Goal: Task Accomplishment & Management: Complete application form

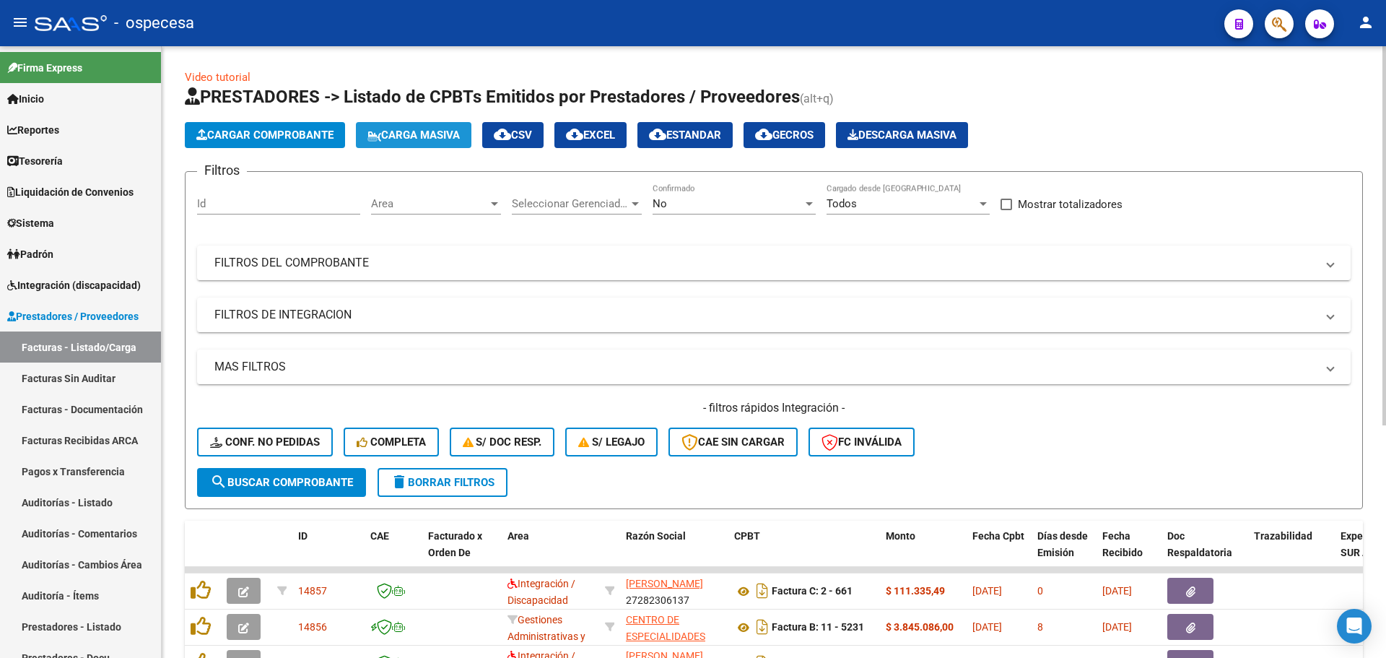
click at [453, 140] on span "Carga Masiva" at bounding box center [413, 135] width 92 height 13
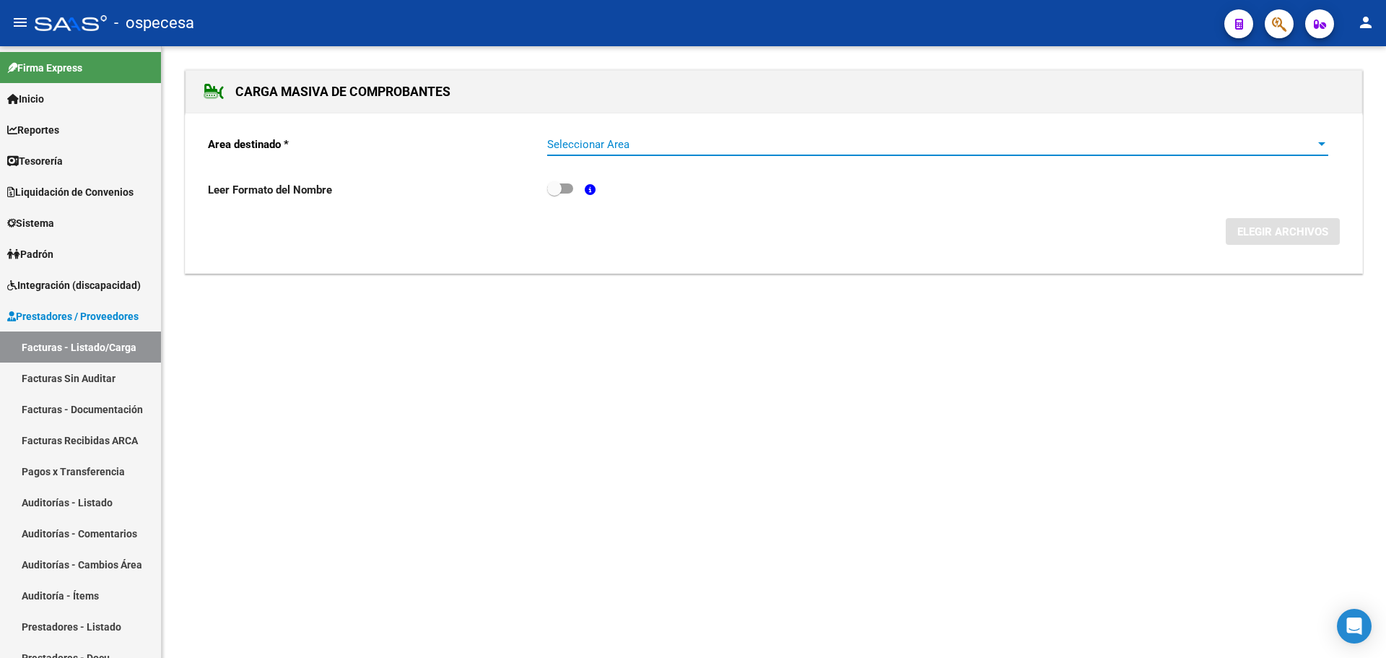
click at [577, 144] on span "Seleccionar Area" at bounding box center [931, 144] width 768 height 13
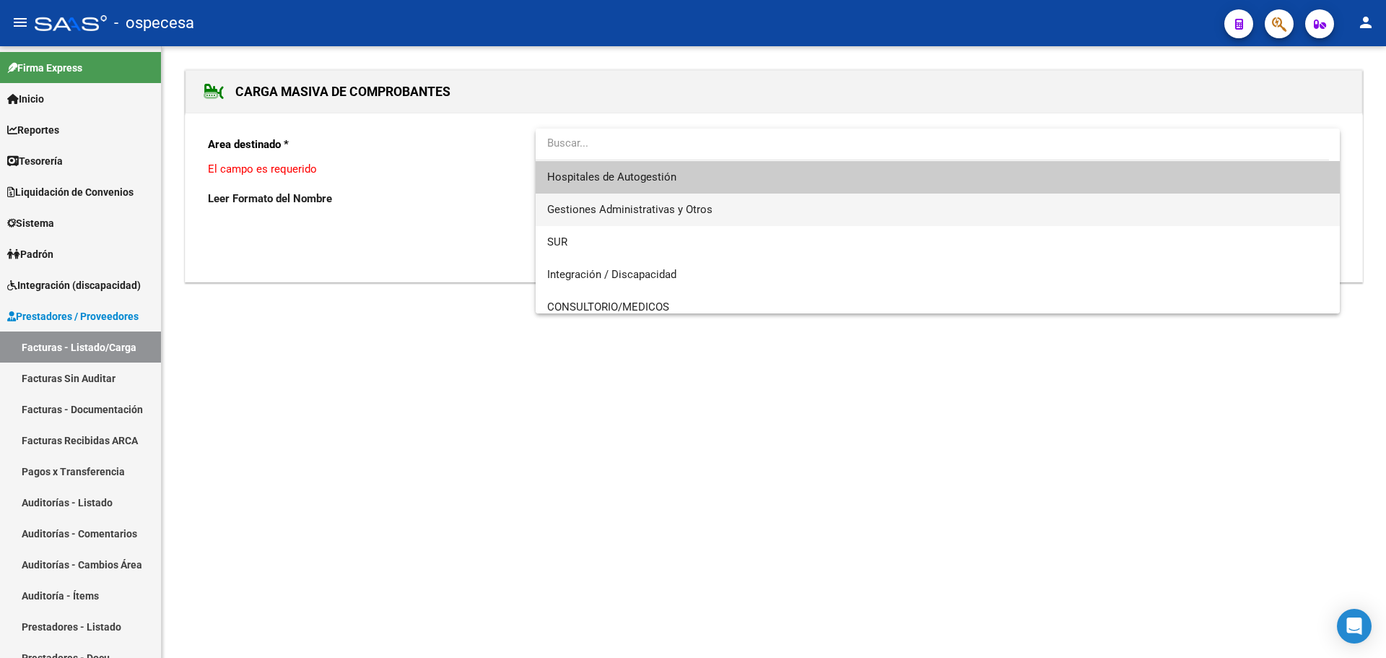
click at [656, 219] on span "Gestiones Administrativas y Otros" at bounding box center [937, 209] width 781 height 32
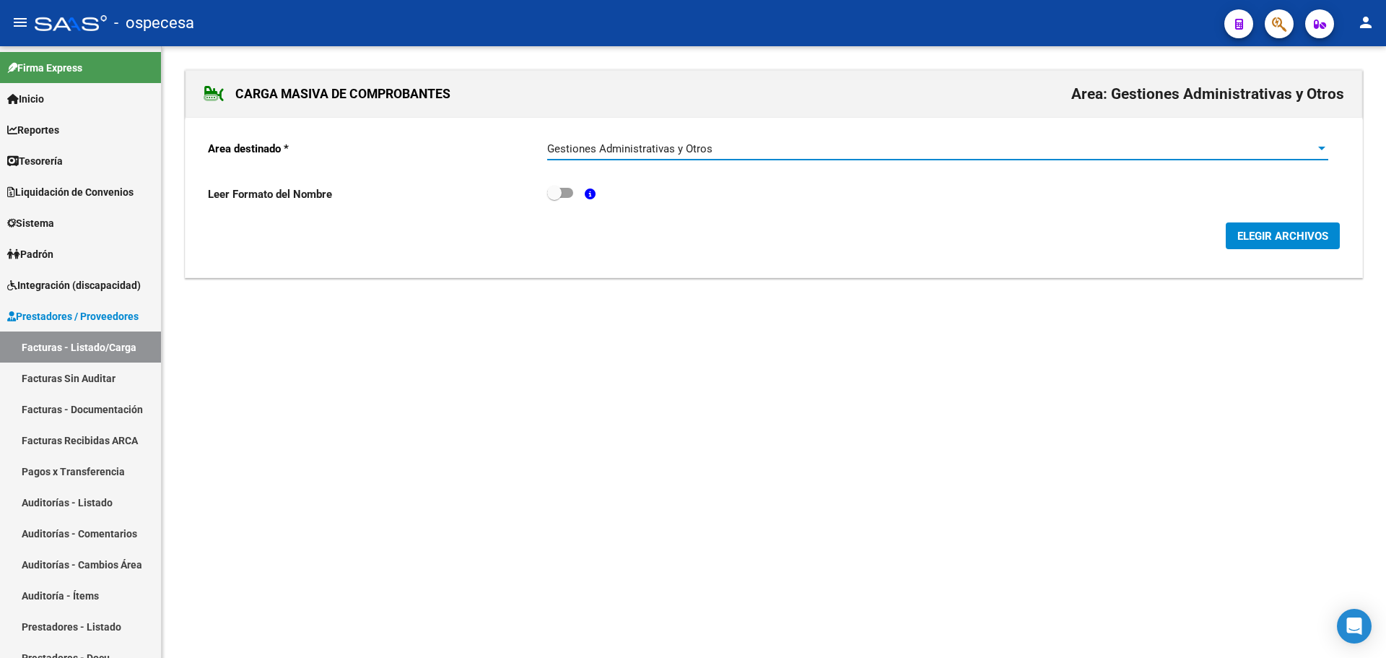
click at [1294, 232] on span "ELEGIR ARCHIVOS" at bounding box center [1282, 236] width 91 height 13
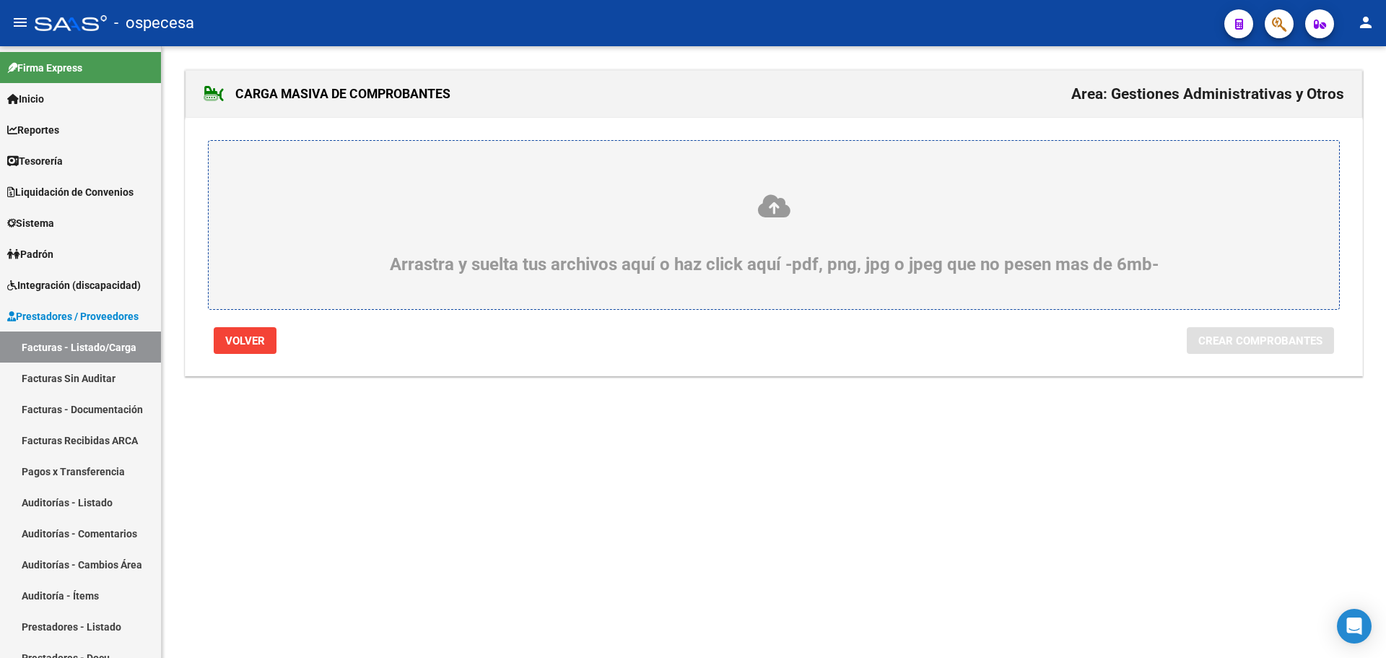
click at [845, 238] on div "Arrastra y suelta tus archivos aquí o haz click aquí -pdf, png, jpg o jpeg que …" at bounding box center [773, 234] width 1061 height 82
click at [0, 0] on input "Arrastra y suelta tus archivos aquí o haz click aquí -pdf, png, jpg o jpeg que …" at bounding box center [0, 0] width 0 height 0
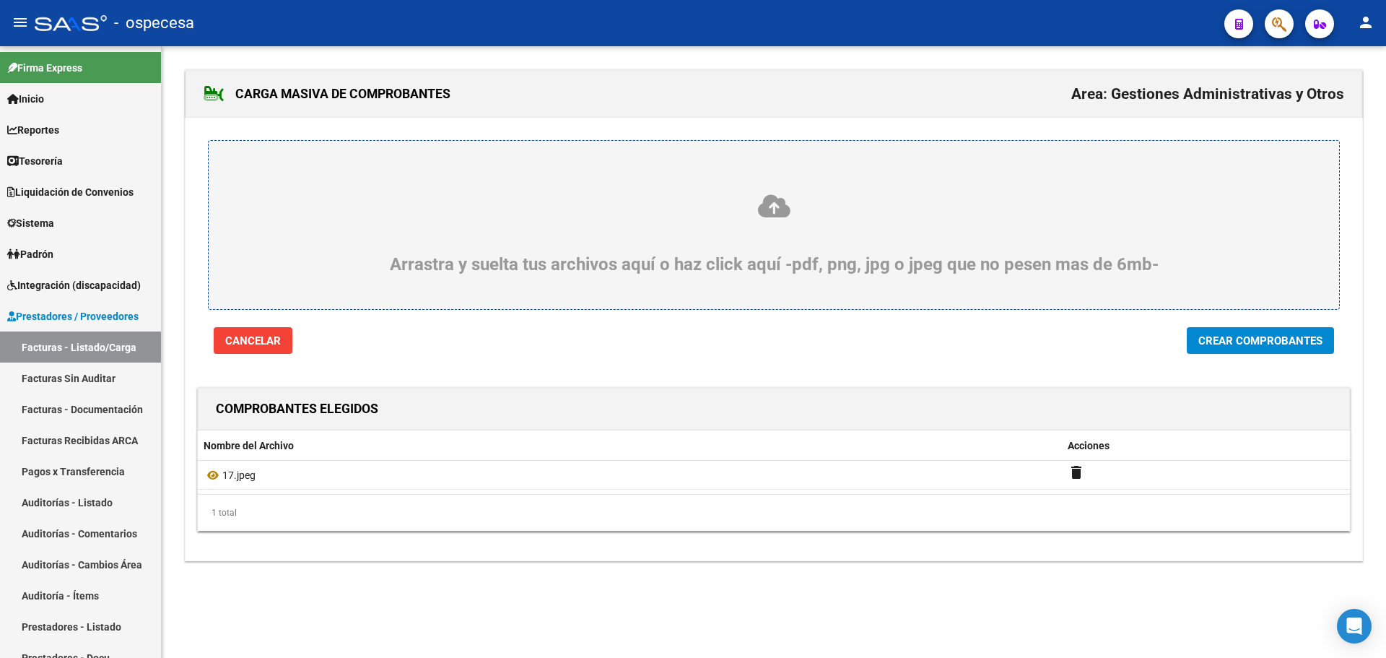
click at [1291, 339] on span "Crear Comprobantes" at bounding box center [1260, 340] width 124 height 13
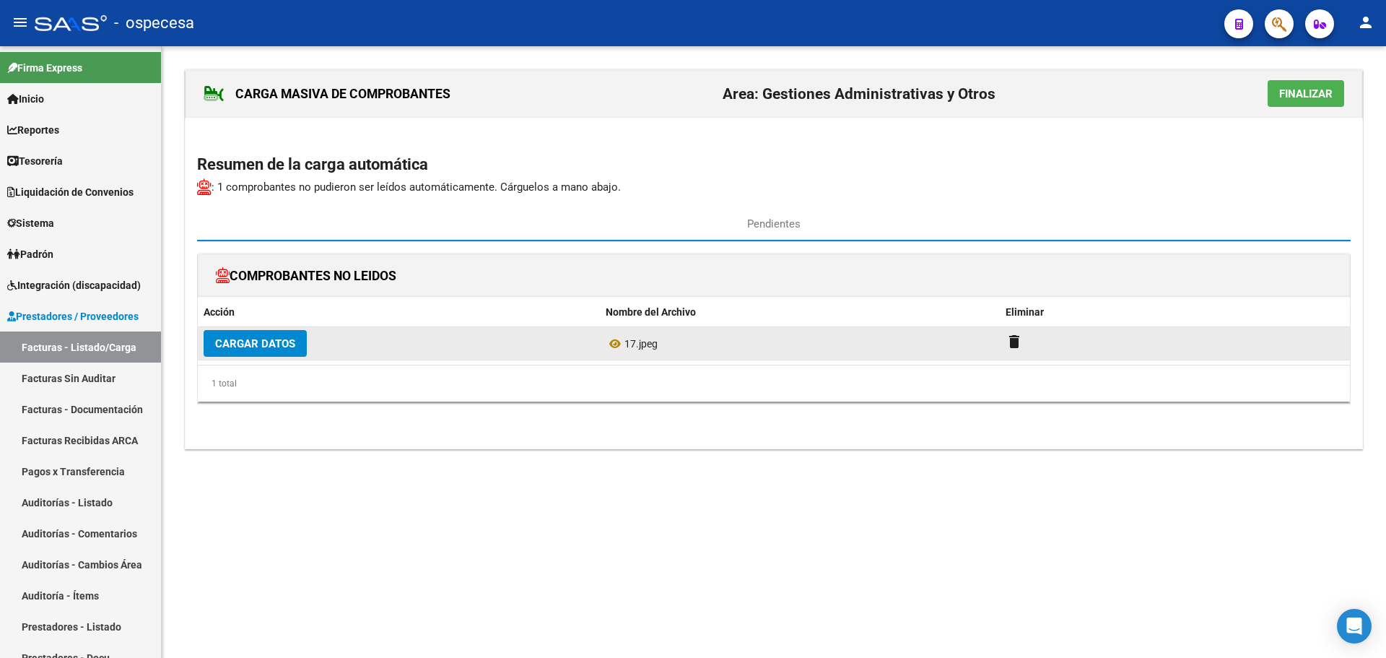
click at [265, 348] on span "Cargar Datos" at bounding box center [255, 343] width 80 height 13
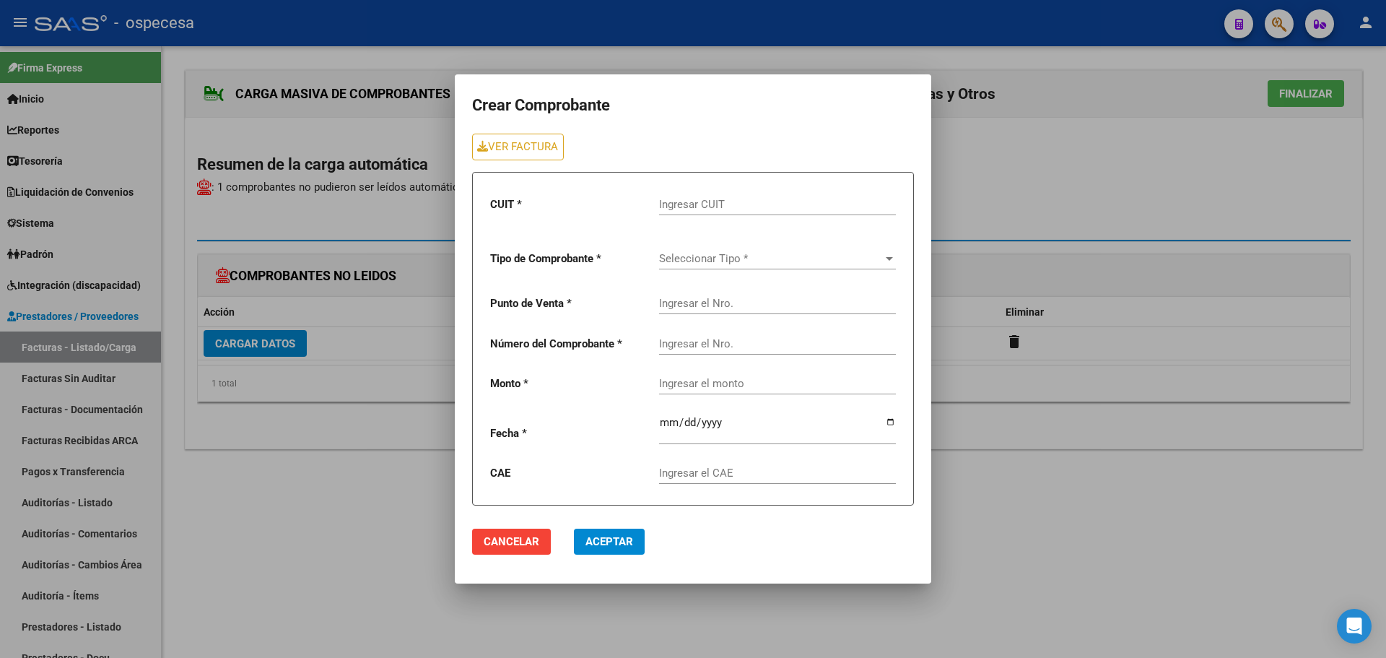
click at [367, 355] on div at bounding box center [693, 329] width 1386 height 658
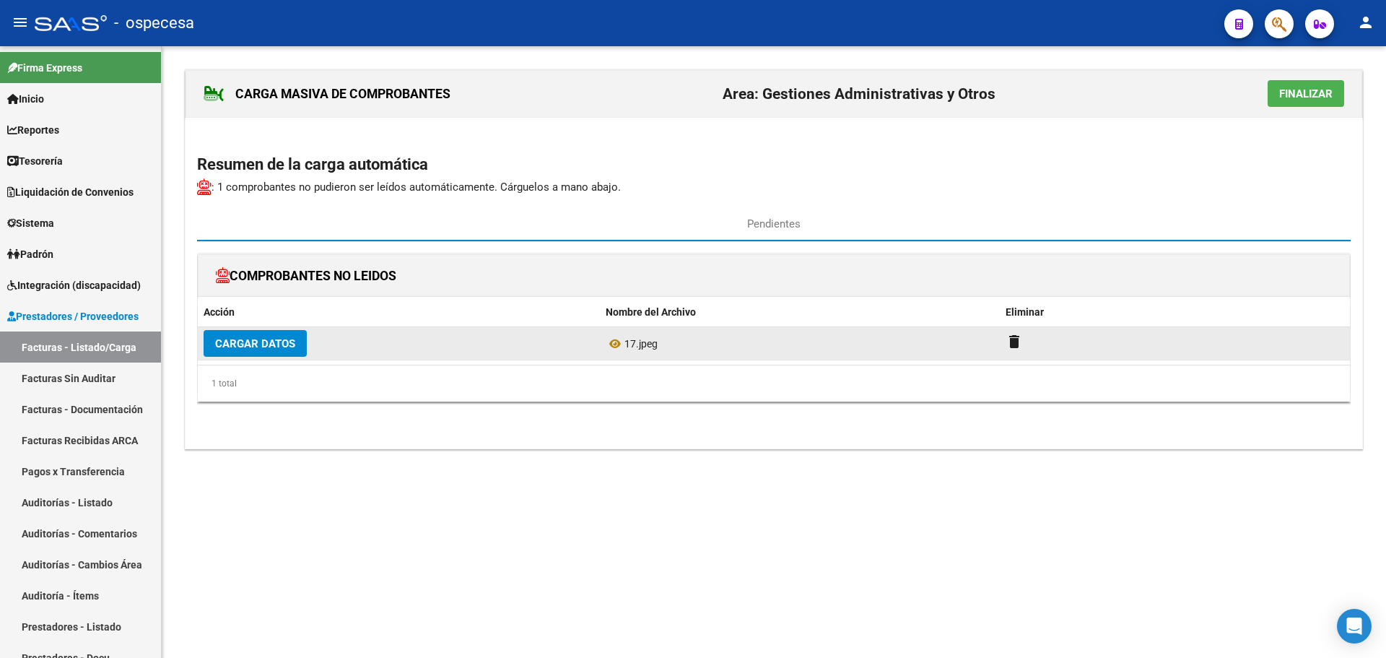
click at [288, 345] on span "Cargar Datos" at bounding box center [255, 343] width 80 height 13
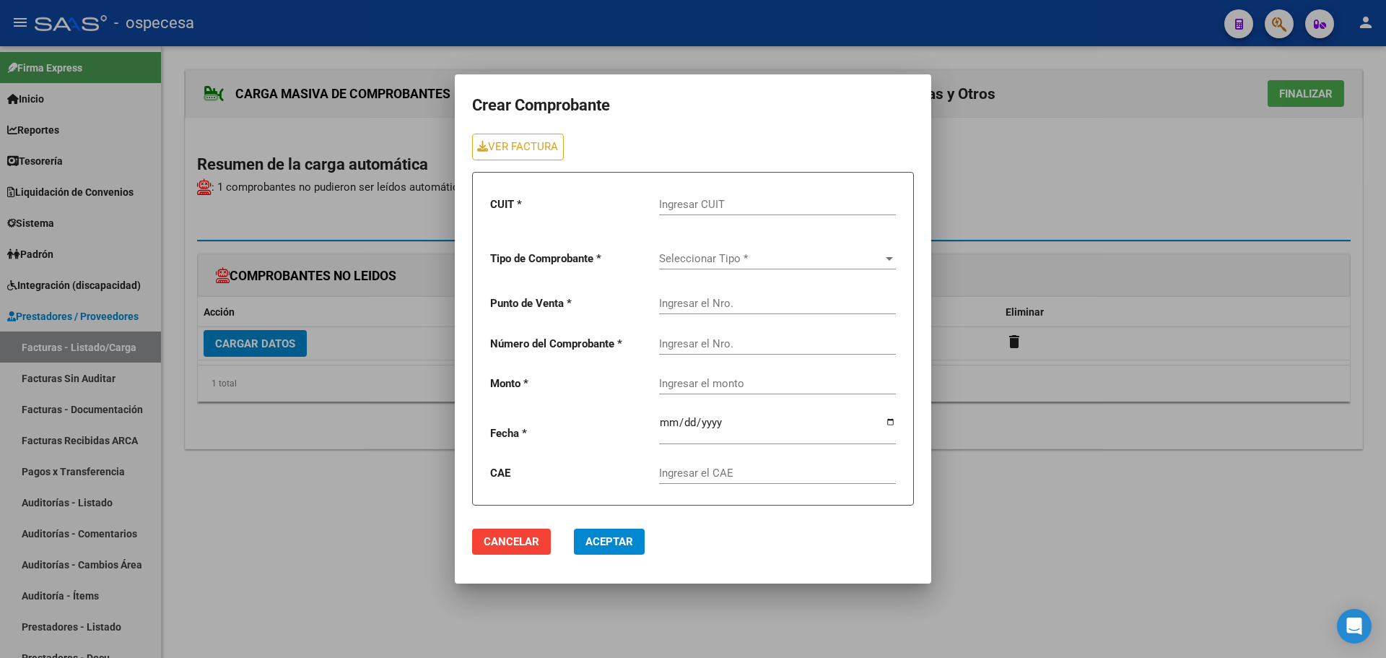
click at [715, 209] on input "Ingresar CUIT" at bounding box center [777, 204] width 237 height 13
type input "30-71858476-7"
click at [712, 257] on span "Seleccionar Tipo *" at bounding box center [771, 258] width 224 height 13
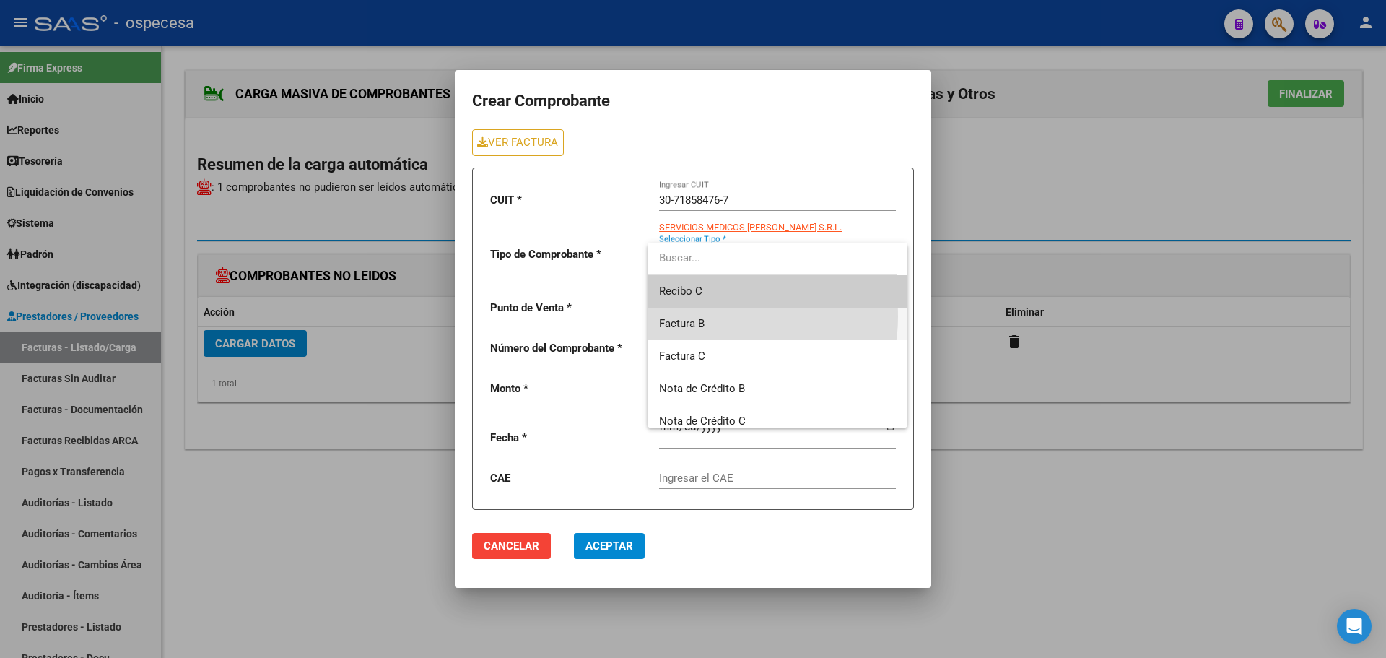
click at [707, 316] on span "Factura B" at bounding box center [777, 324] width 237 height 32
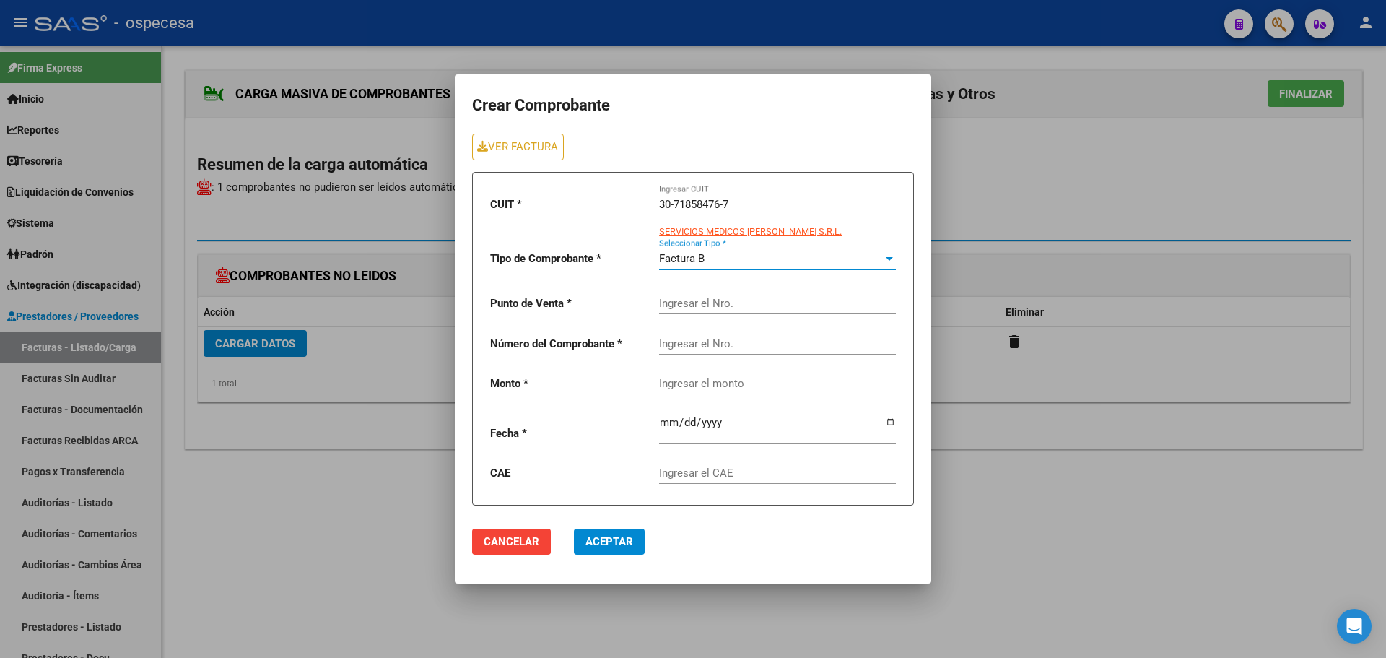
click at [714, 294] on div "Ingresar el Nro." at bounding box center [777, 298] width 237 height 31
type input "1"
click at [728, 330] on div "Ingresar el Nro." at bounding box center [777, 338] width 237 height 31
type input "17"
click at [717, 380] on input "Ingresar el monto" at bounding box center [777, 383] width 237 height 13
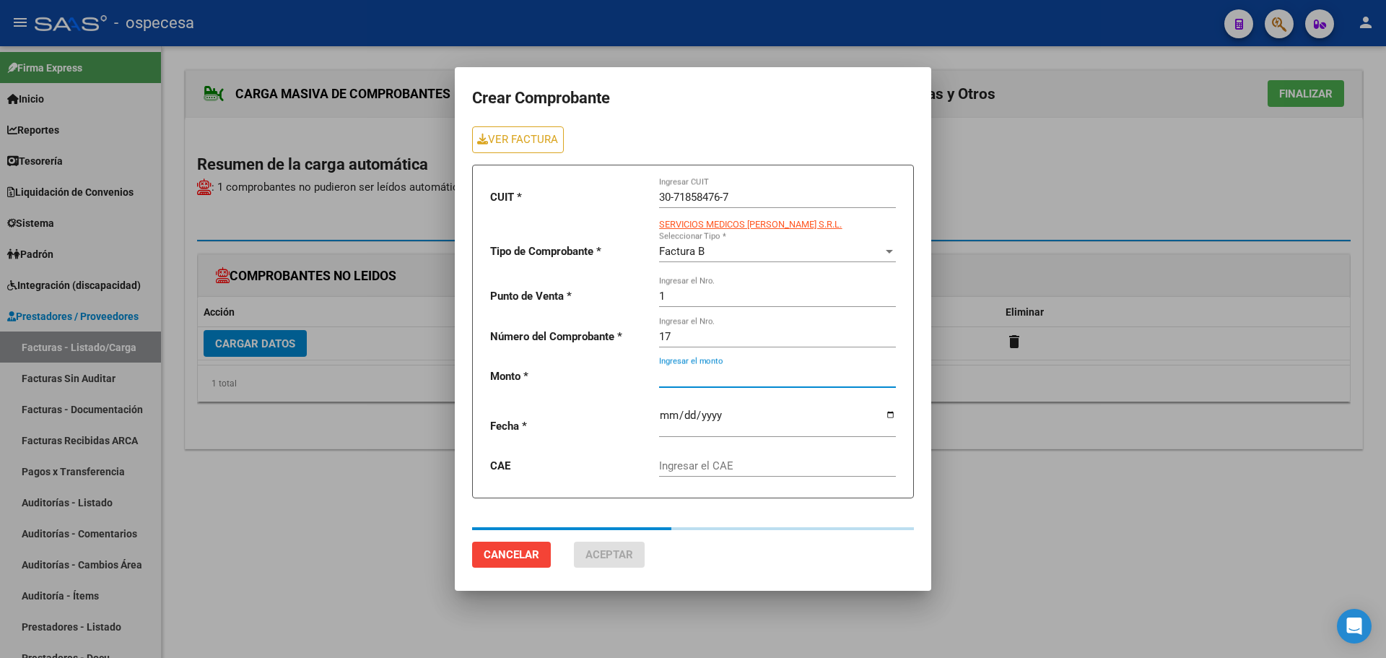
type input "3681683"
type input "[DATE]"
type input "75417087470508"
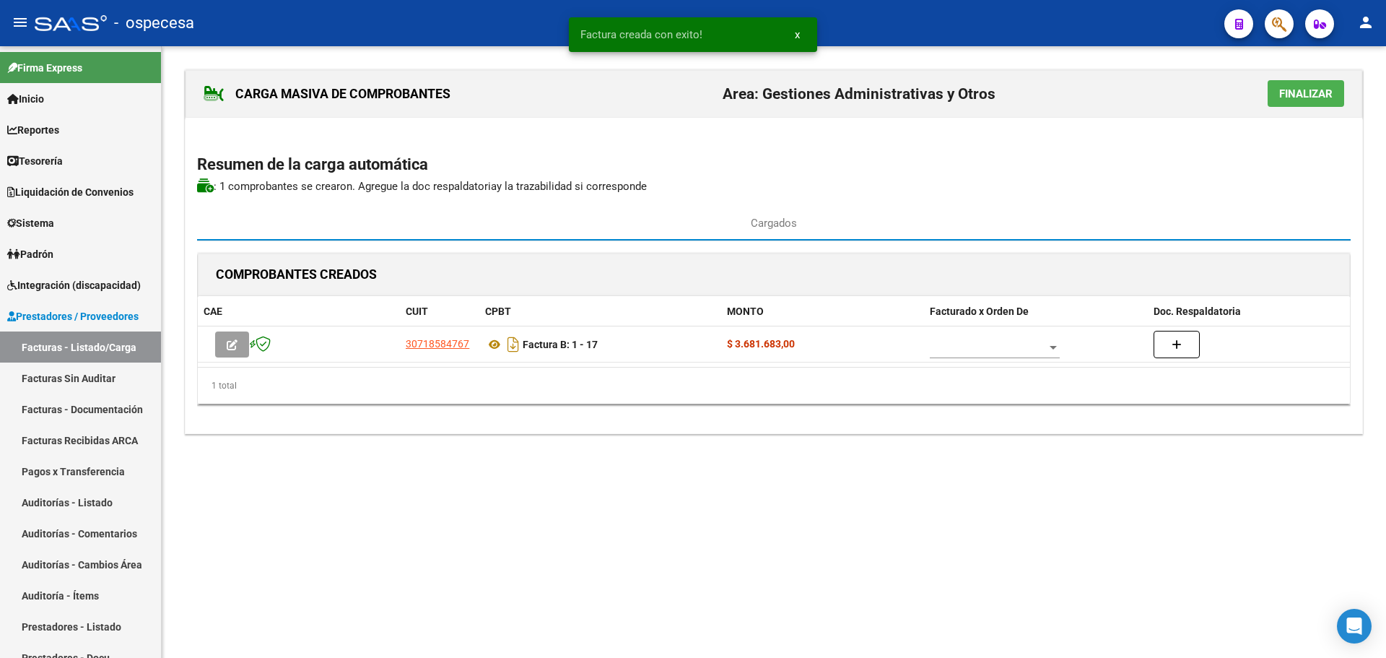
click at [1283, 92] on span "Finalizar" at bounding box center [1305, 93] width 53 height 13
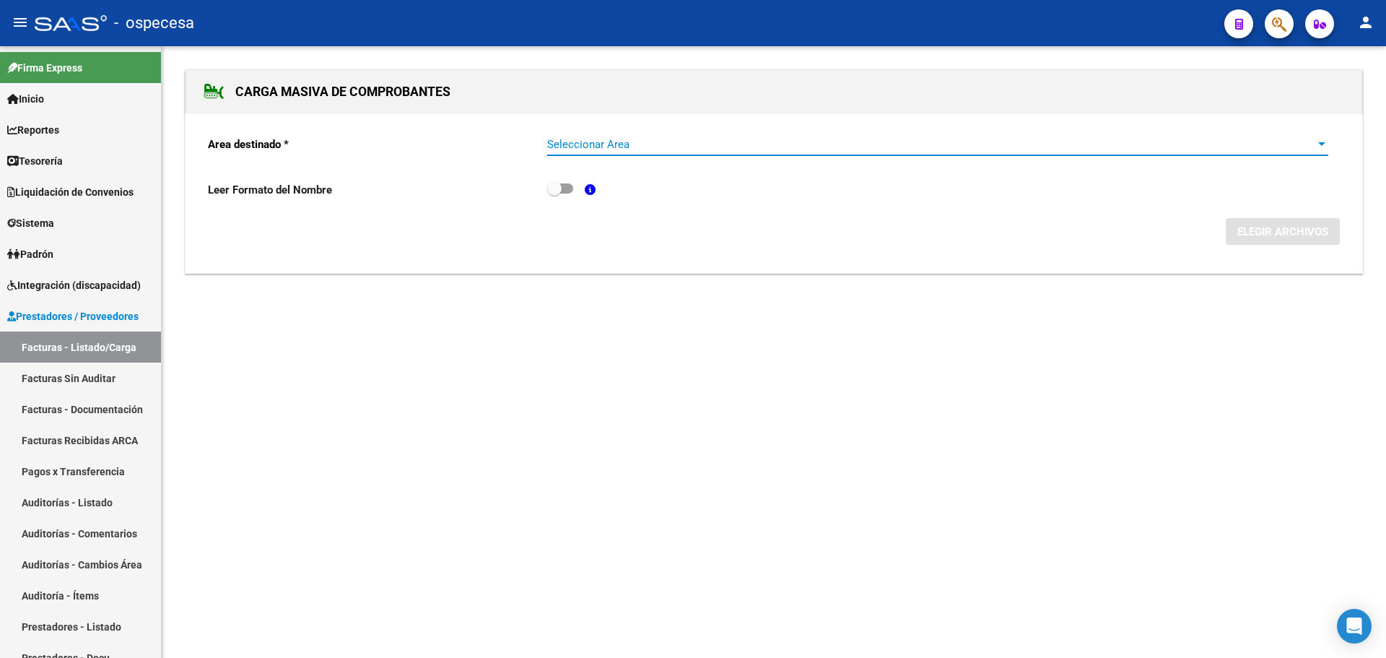
click at [677, 139] on span "Seleccionar Area" at bounding box center [931, 144] width 768 height 13
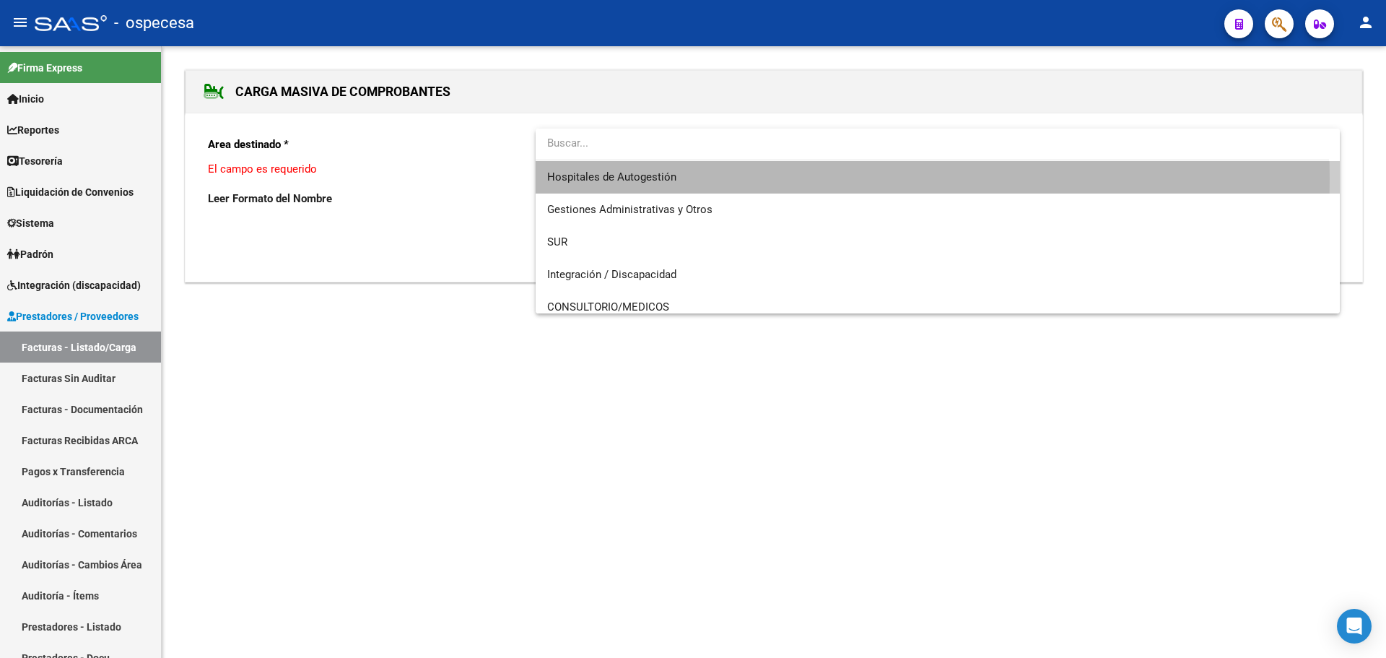
click at [700, 178] on span "Hospitales de Autogestión" at bounding box center [937, 177] width 781 height 32
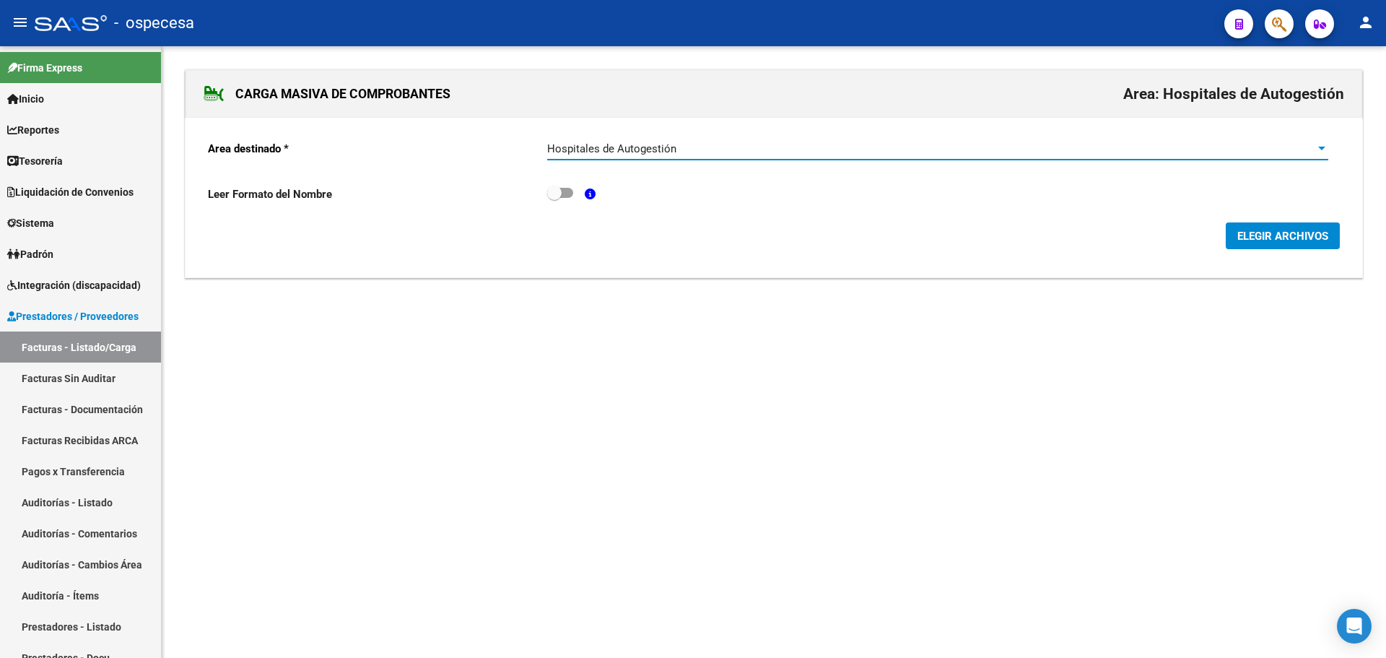
click at [1264, 239] on span "ELEGIR ARCHIVOS" at bounding box center [1282, 236] width 91 height 13
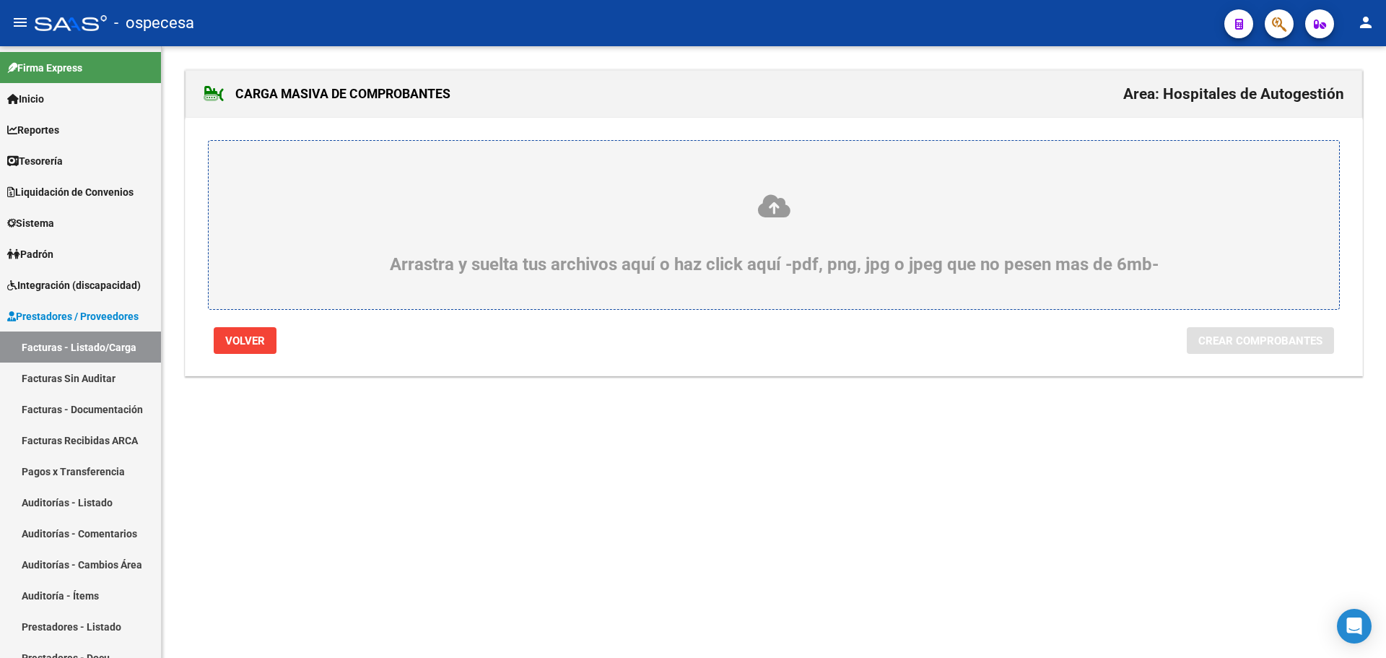
click at [676, 206] on icon at bounding box center [773, 206] width 1061 height 27
click at [0, 0] on input "Arrastra y suelta tus archivos aquí o haz click aquí -pdf, png, jpg o jpeg que …" at bounding box center [0, 0] width 0 height 0
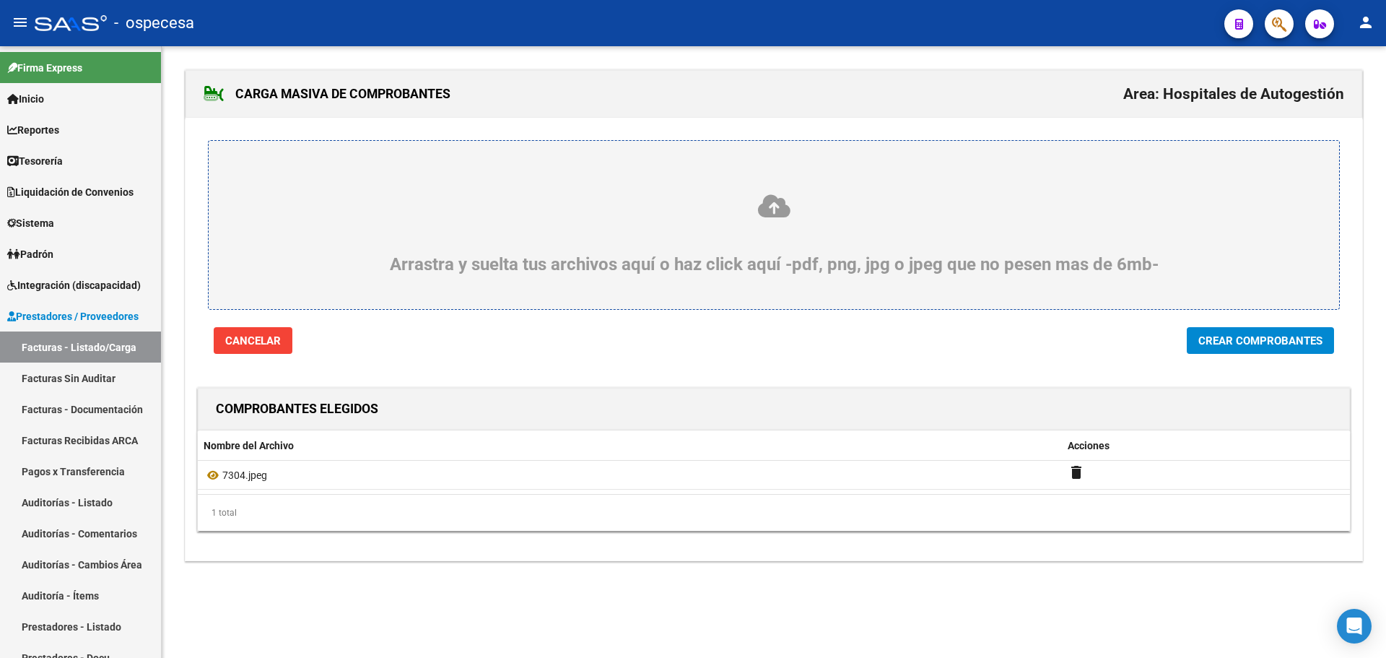
click at [660, 217] on icon at bounding box center [773, 206] width 1061 height 27
click at [0, 0] on input "Arrastra y suelta tus archivos aquí o haz click aquí -pdf, png, jpg o jpeg que …" at bounding box center [0, 0] width 0 height 0
click at [1215, 336] on span "Crear Comprobantes" at bounding box center [1260, 340] width 124 height 13
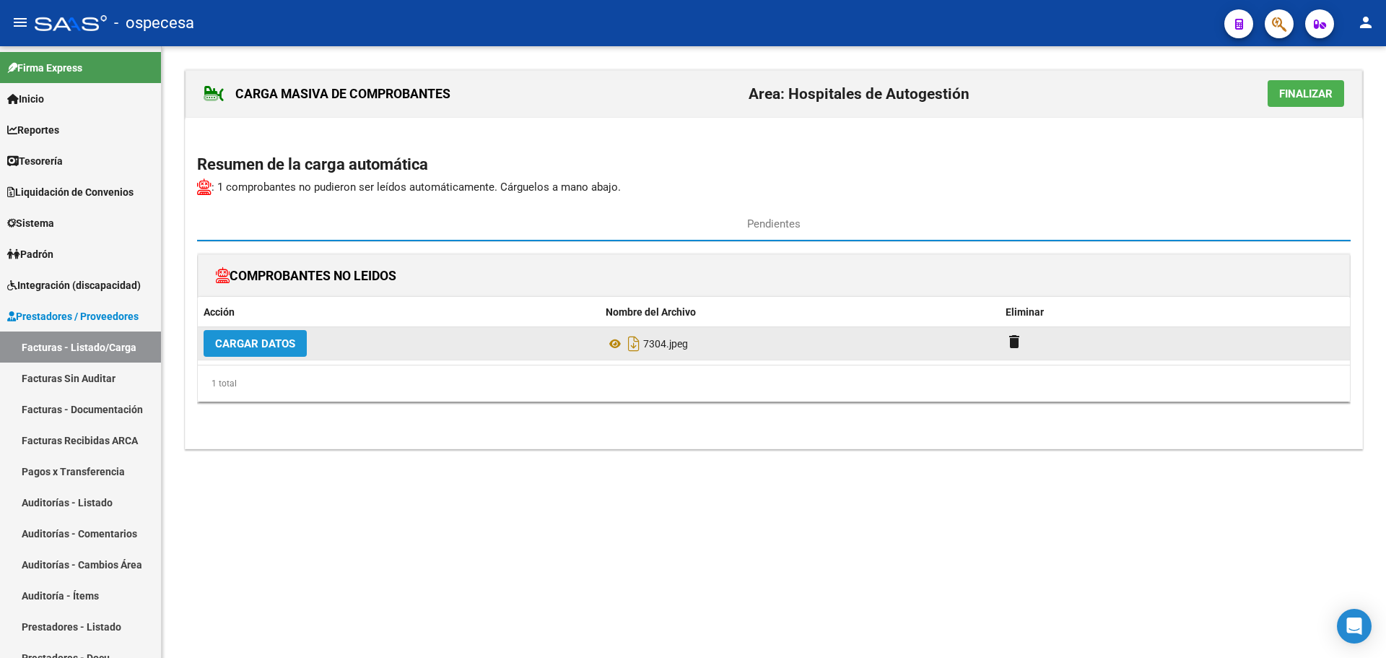
click at [238, 339] on span "Cargar Datos" at bounding box center [255, 343] width 80 height 13
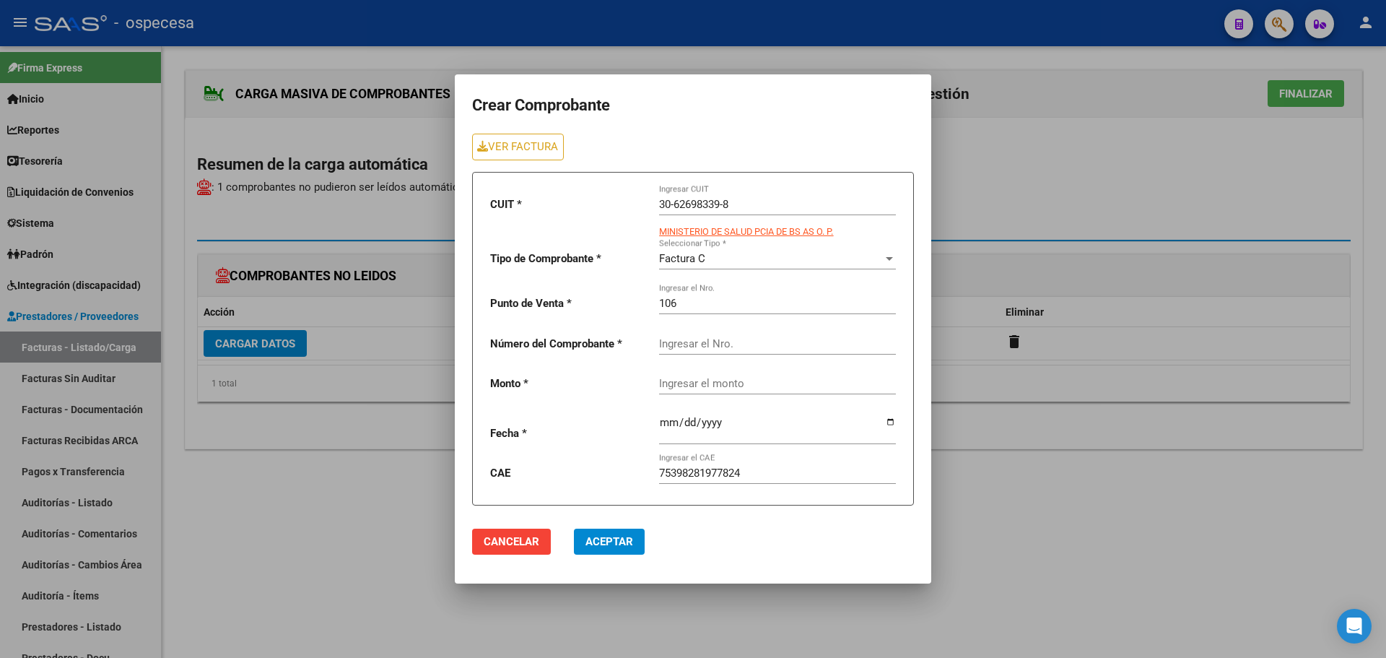
click at [741, 343] on input "Ingresar el Nro." at bounding box center [777, 343] width 237 height 13
type input "7304"
click at [740, 390] on div "Ingresar el monto" at bounding box center [777, 385] width 237 height 45
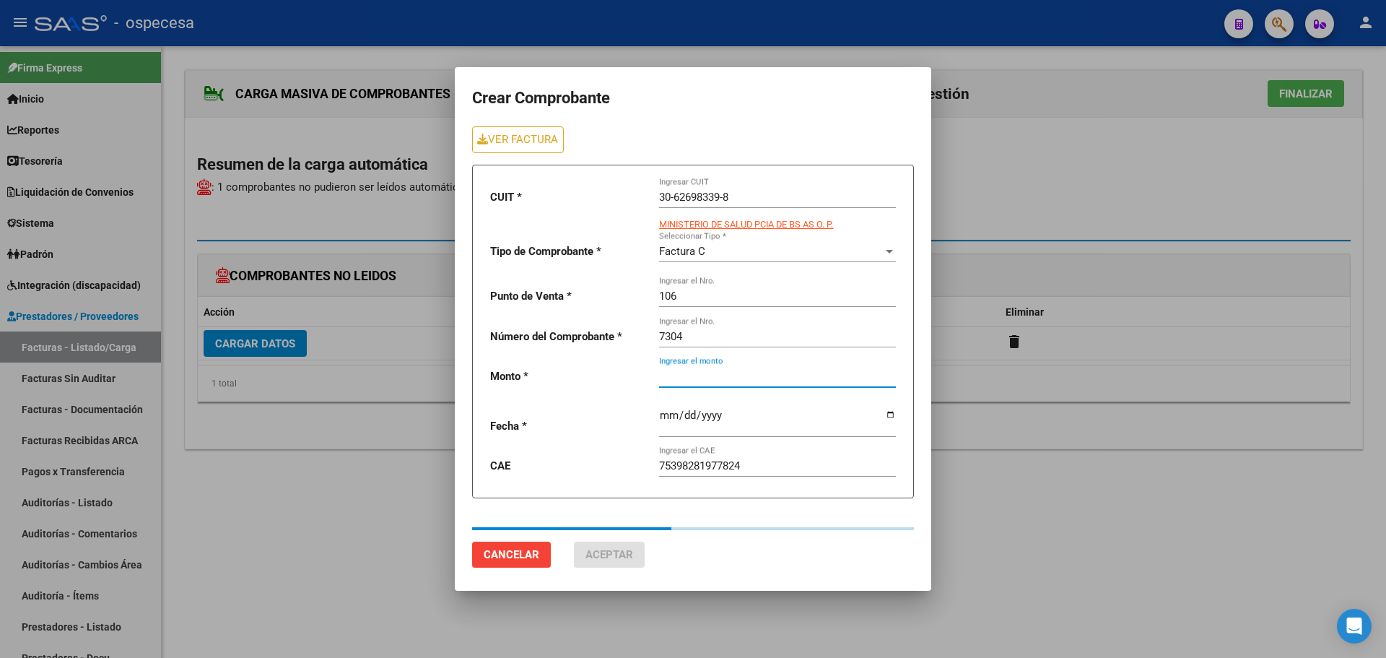
type input "32536"
type input "[DATE]"
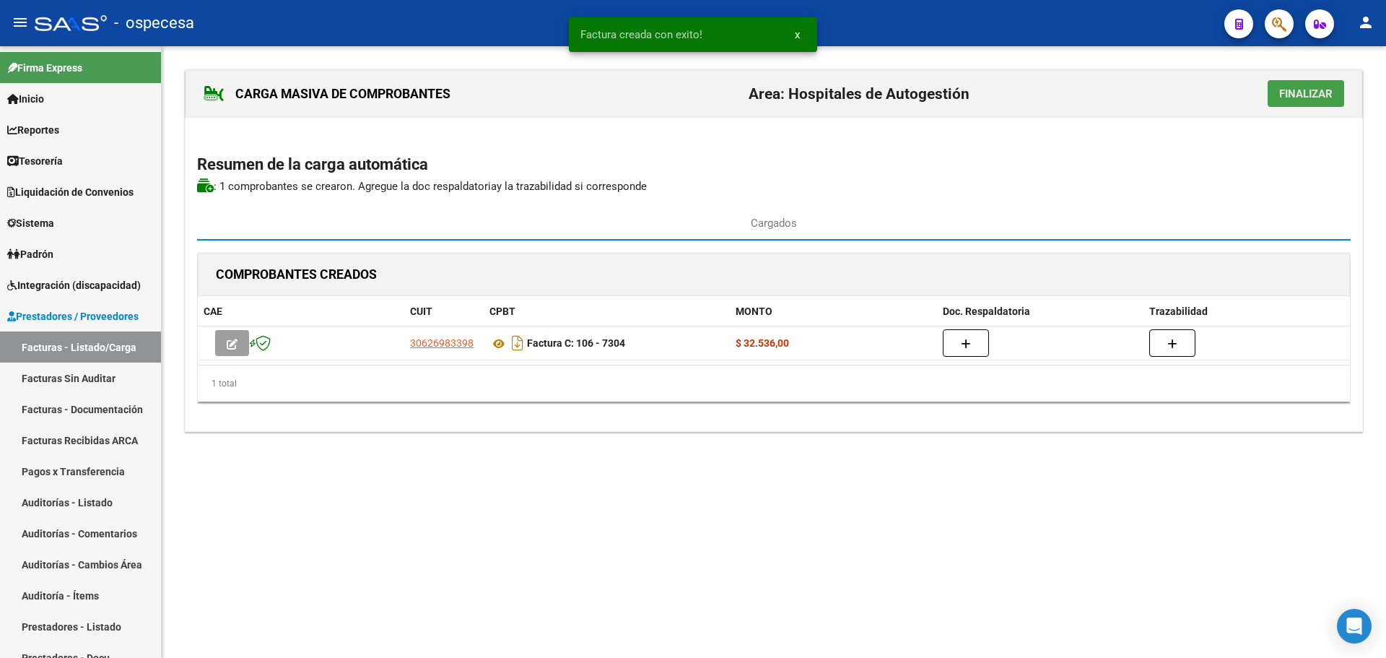
click at [1282, 93] on span "Finalizar" at bounding box center [1305, 93] width 53 height 13
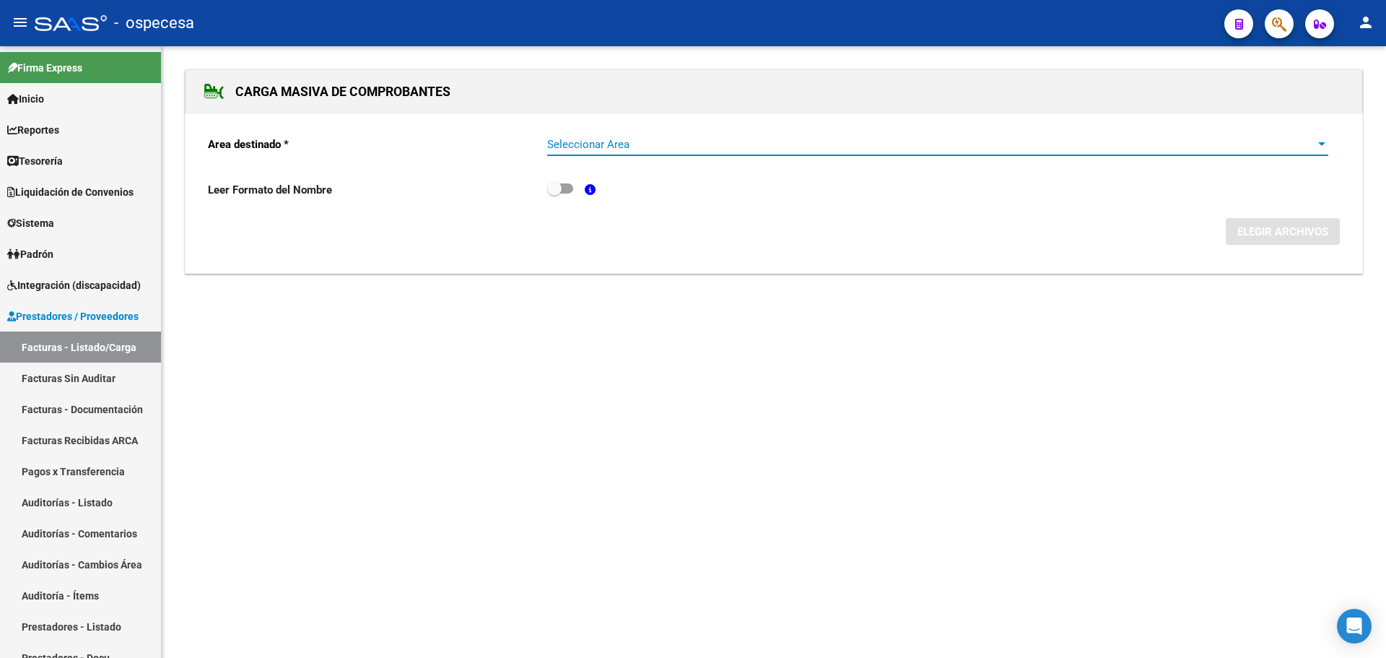
click at [645, 149] on span "Seleccionar Area" at bounding box center [931, 144] width 768 height 13
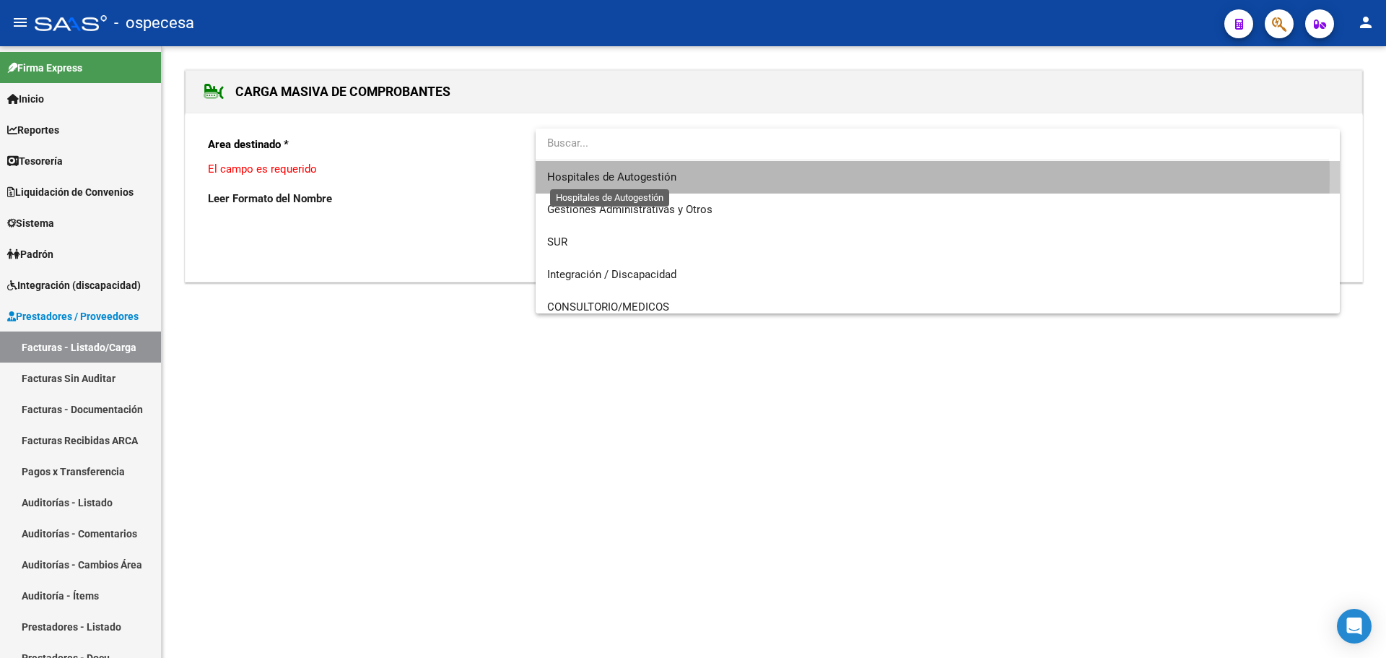
click at [634, 175] on span "Hospitales de Autogestión" at bounding box center [611, 176] width 129 height 13
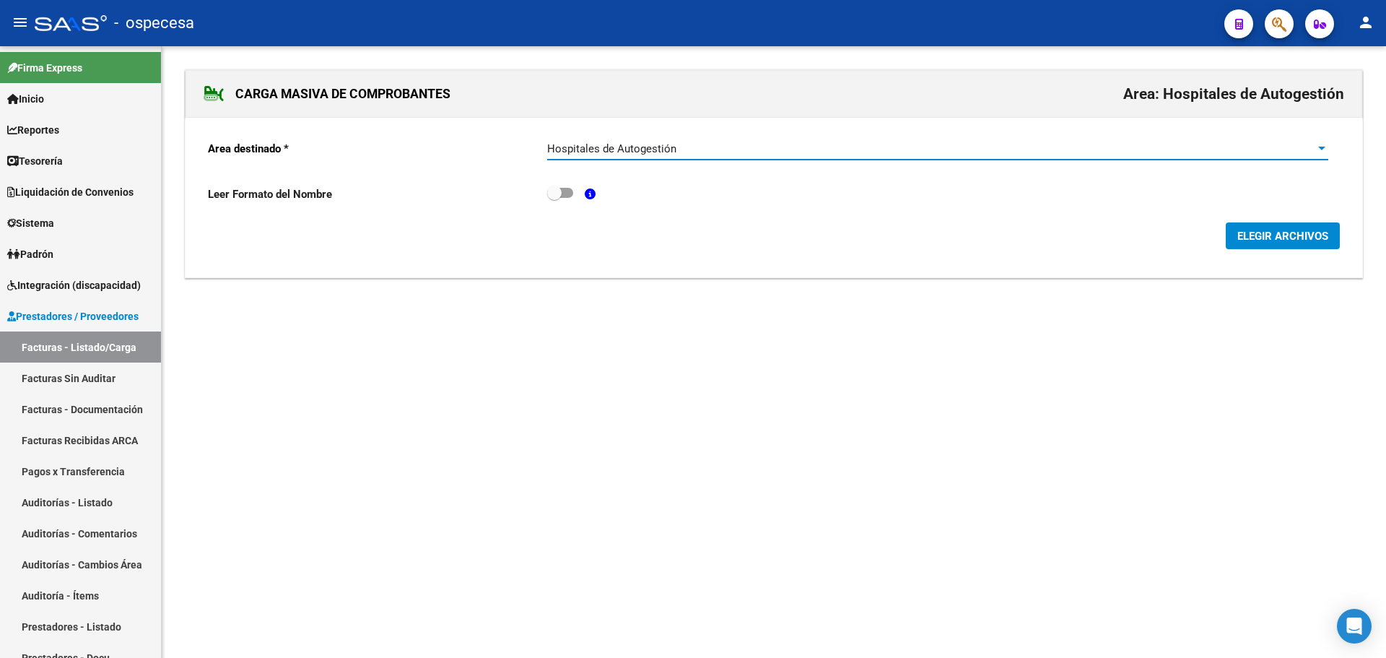
click at [1245, 231] on span "ELEGIR ARCHIVOS" at bounding box center [1282, 236] width 91 height 13
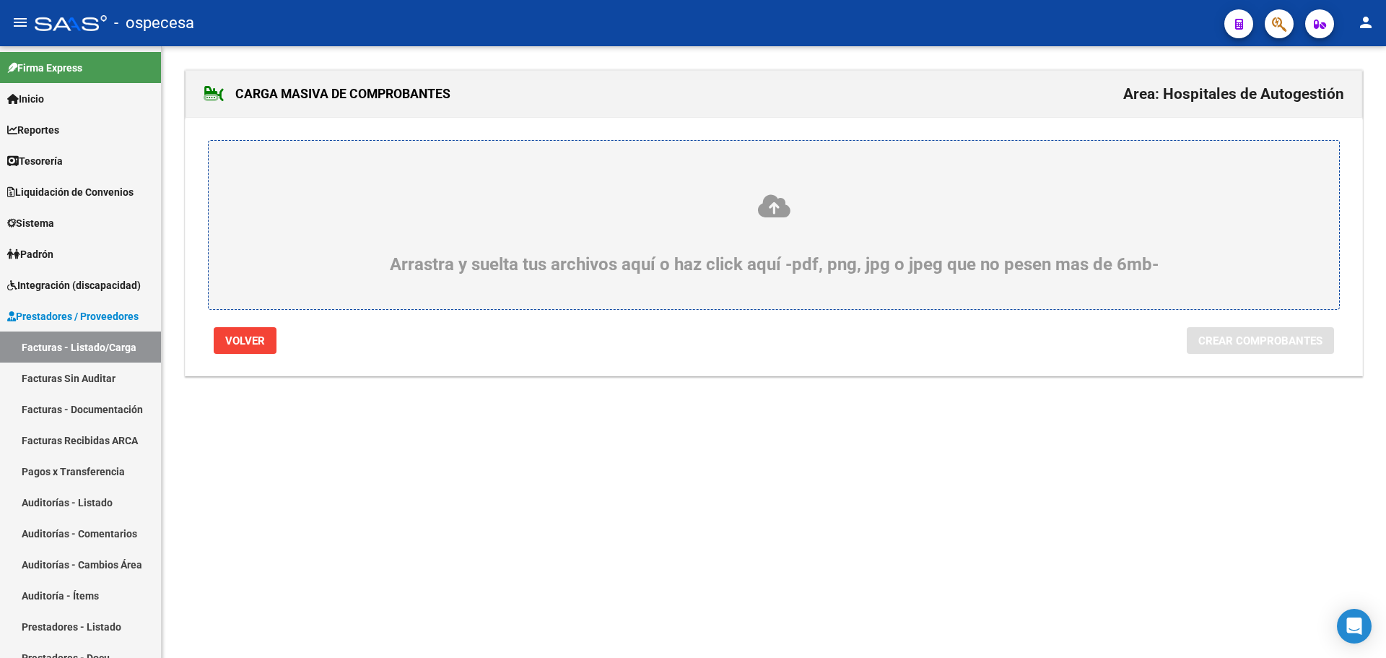
click at [783, 193] on icon at bounding box center [773, 206] width 1061 height 27
click at [0, 0] on input "Arrastra y suelta tus archivos aquí o haz click aquí -pdf, png, jpg o jpeg que …" at bounding box center [0, 0] width 0 height 0
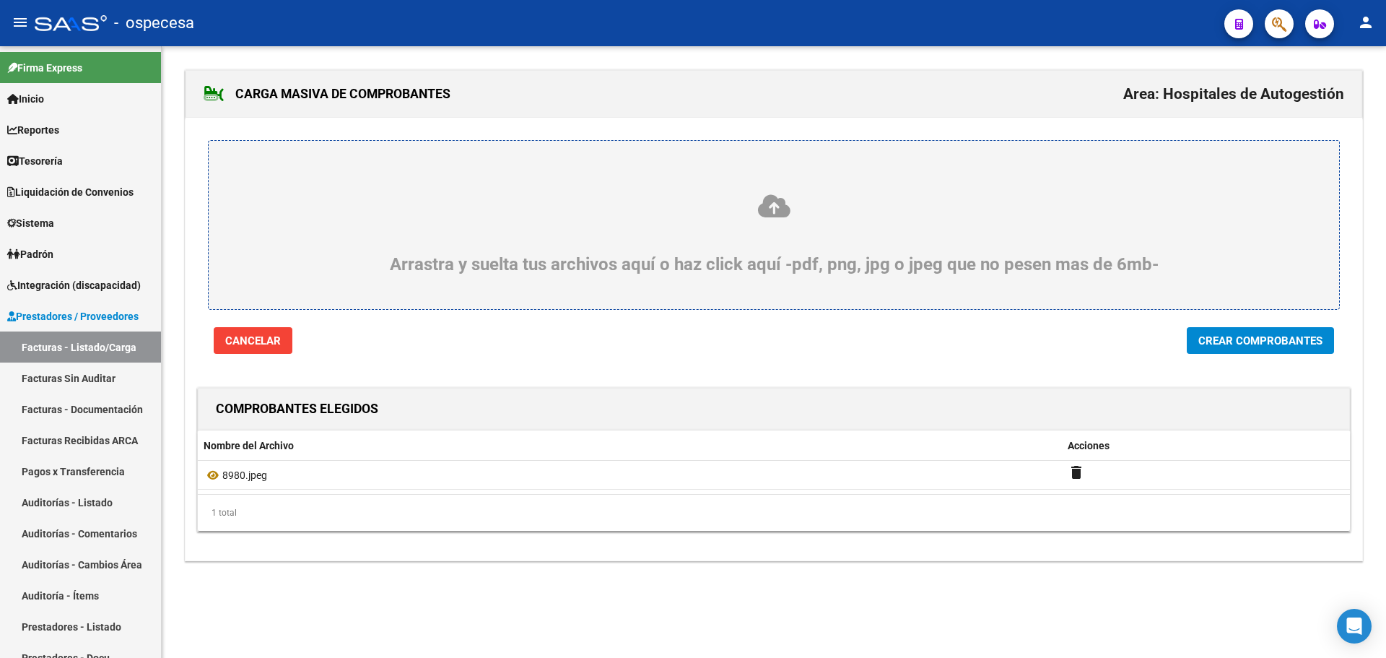
click at [1230, 356] on div at bounding box center [774, 365] width 1177 height 22
click at [1232, 347] on span "Crear Comprobantes" at bounding box center [1260, 340] width 124 height 13
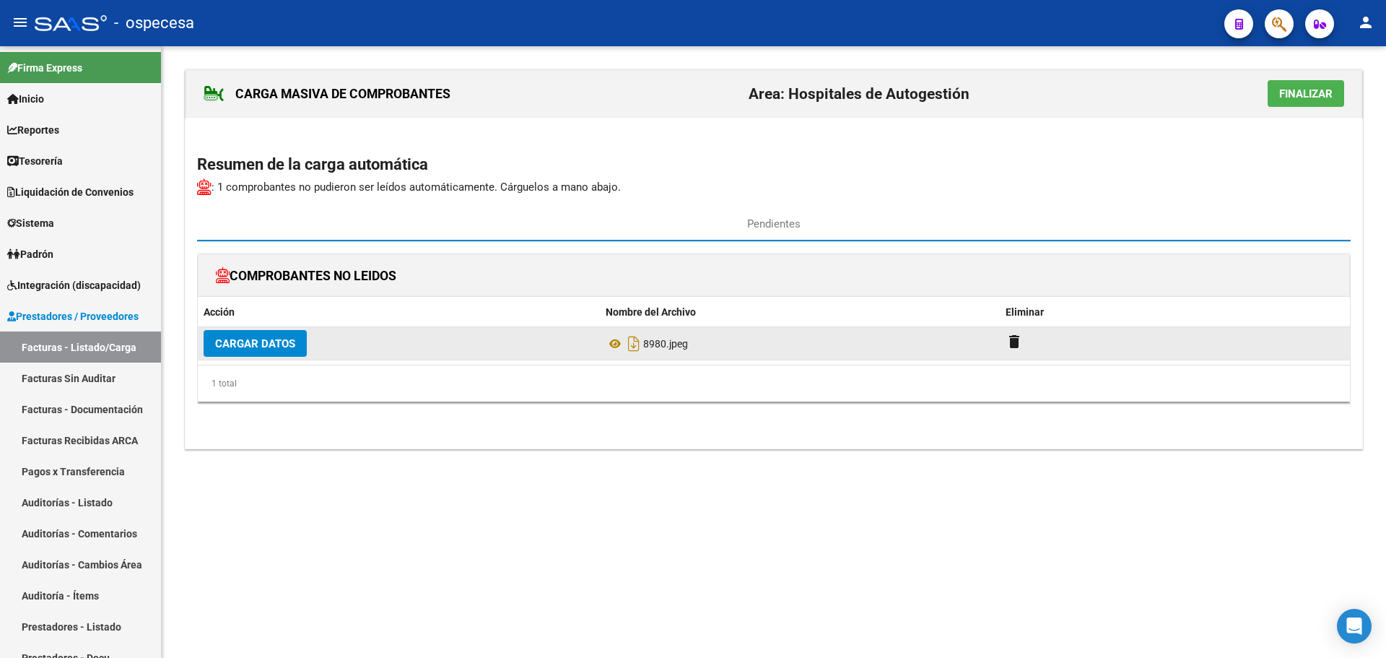
click at [279, 343] on span "Cargar Datos" at bounding box center [255, 343] width 80 height 13
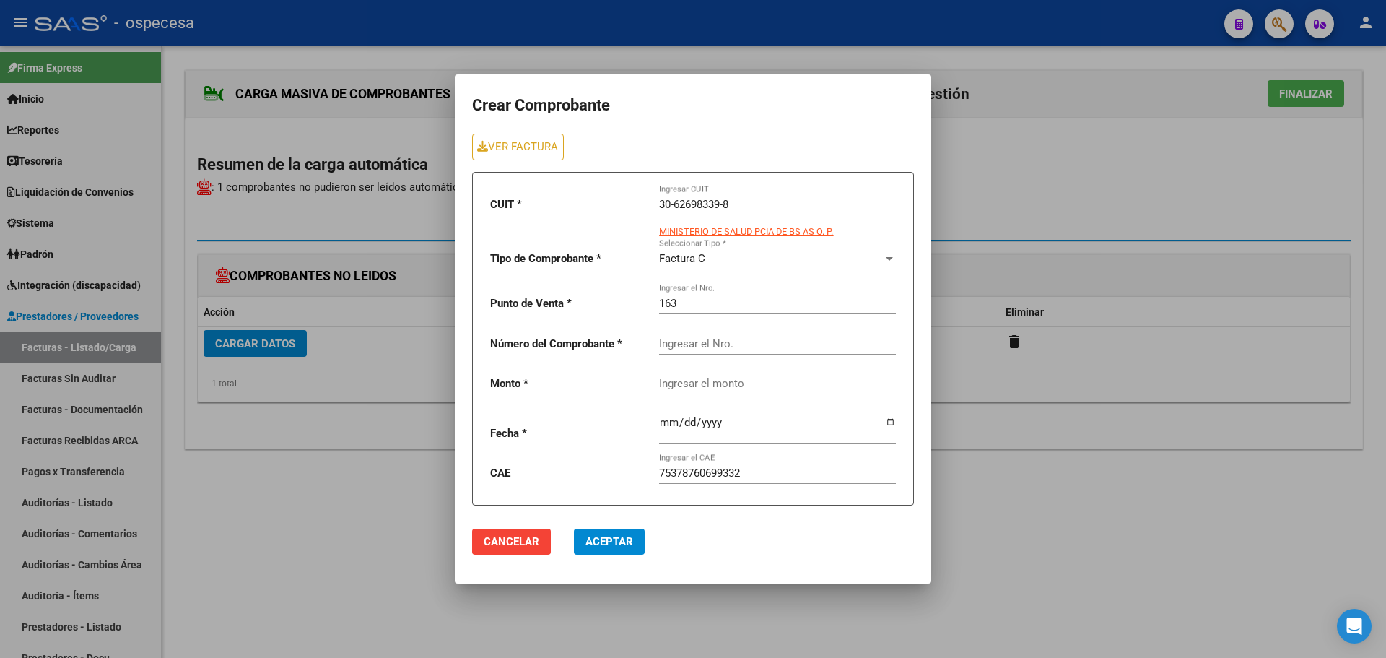
click at [727, 341] on input "Ingresar el Nro." at bounding box center [777, 343] width 237 height 13
type input "8980"
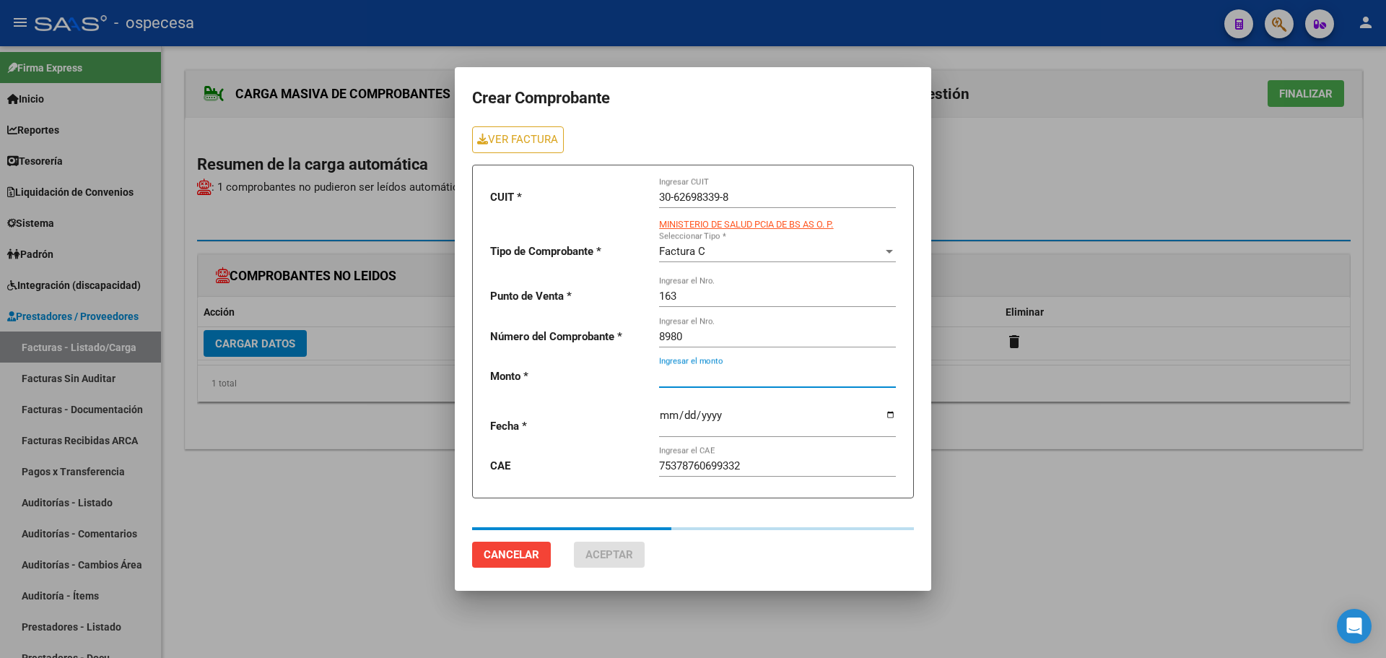
click at [750, 390] on div "Ingresar el monto" at bounding box center [777, 378] width 237 height 45
type input "273080"
type input "[DATE]"
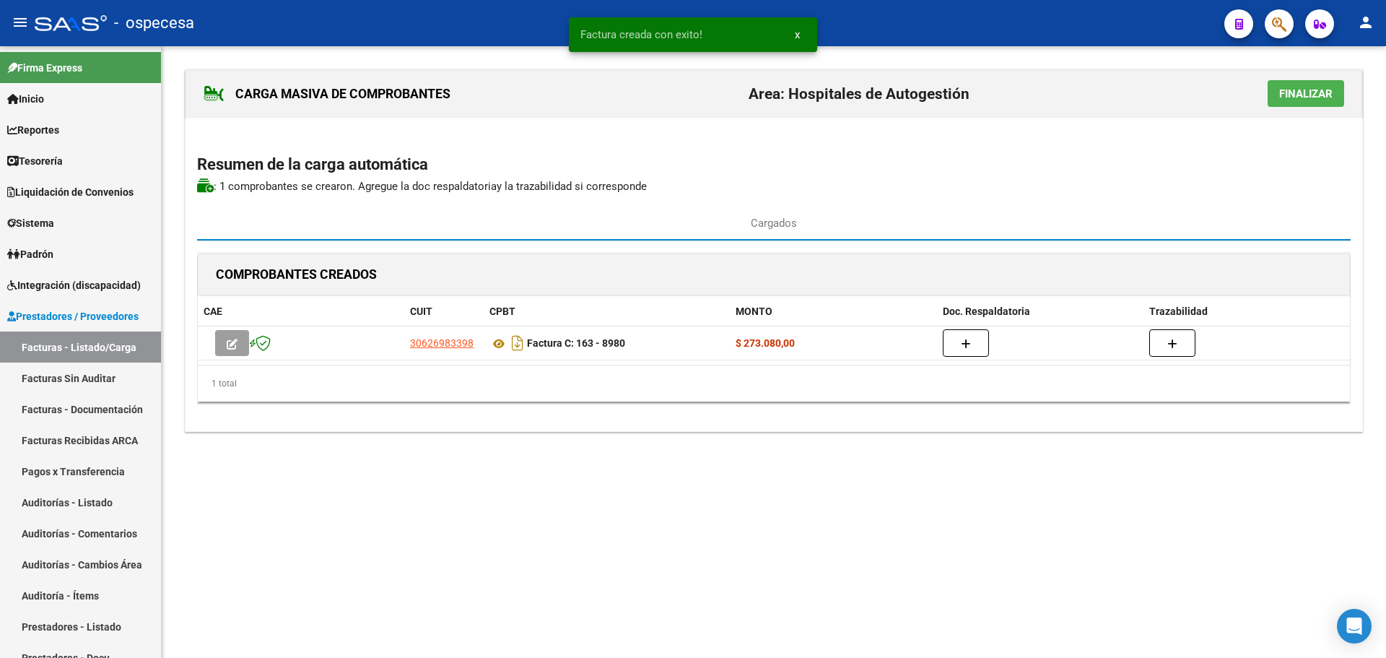
click at [1279, 95] on span "Finalizar" at bounding box center [1305, 93] width 53 height 13
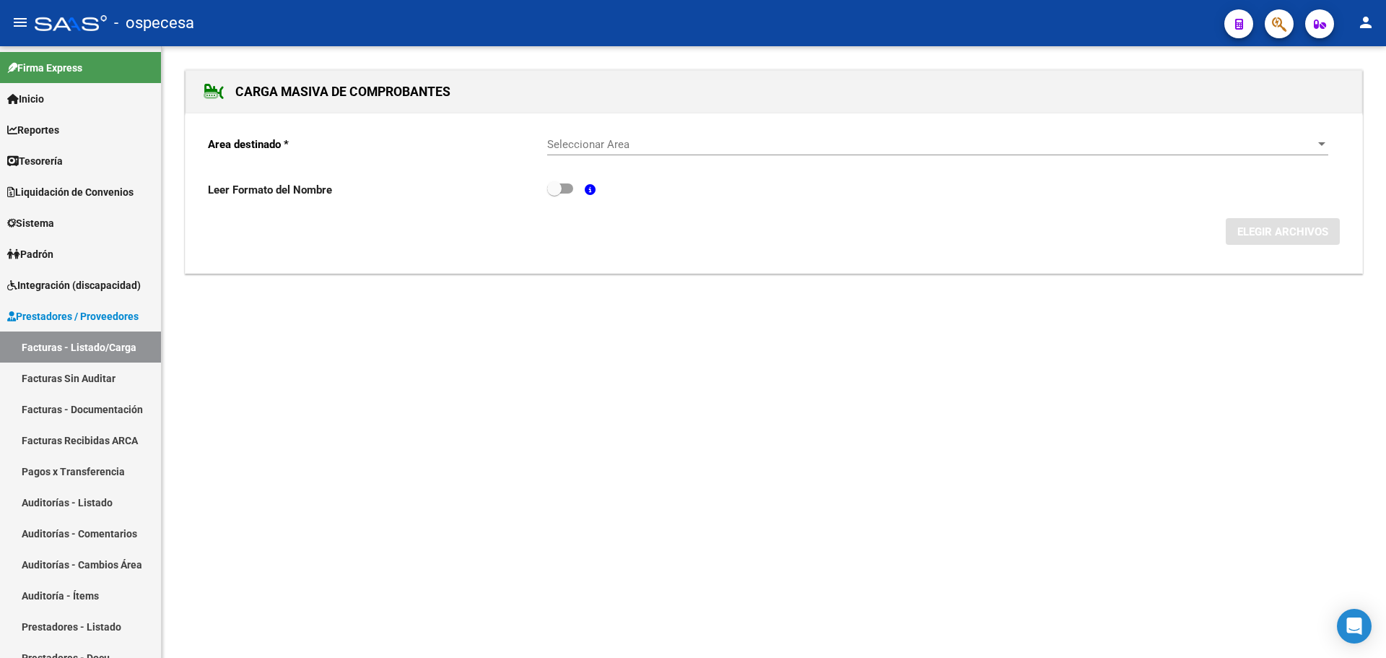
click at [742, 150] on span "Seleccionar Area" at bounding box center [931, 144] width 768 height 13
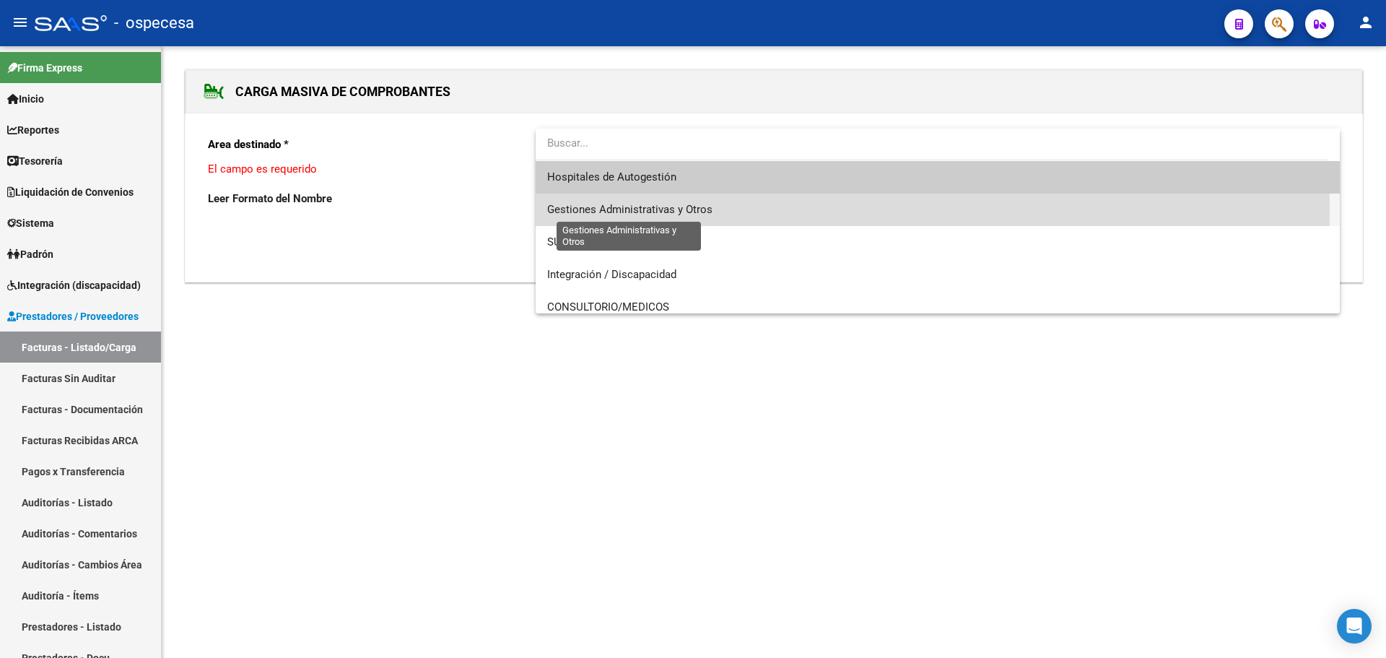
click at [707, 210] on span "Gestiones Administrativas y Otros" at bounding box center [629, 209] width 165 height 13
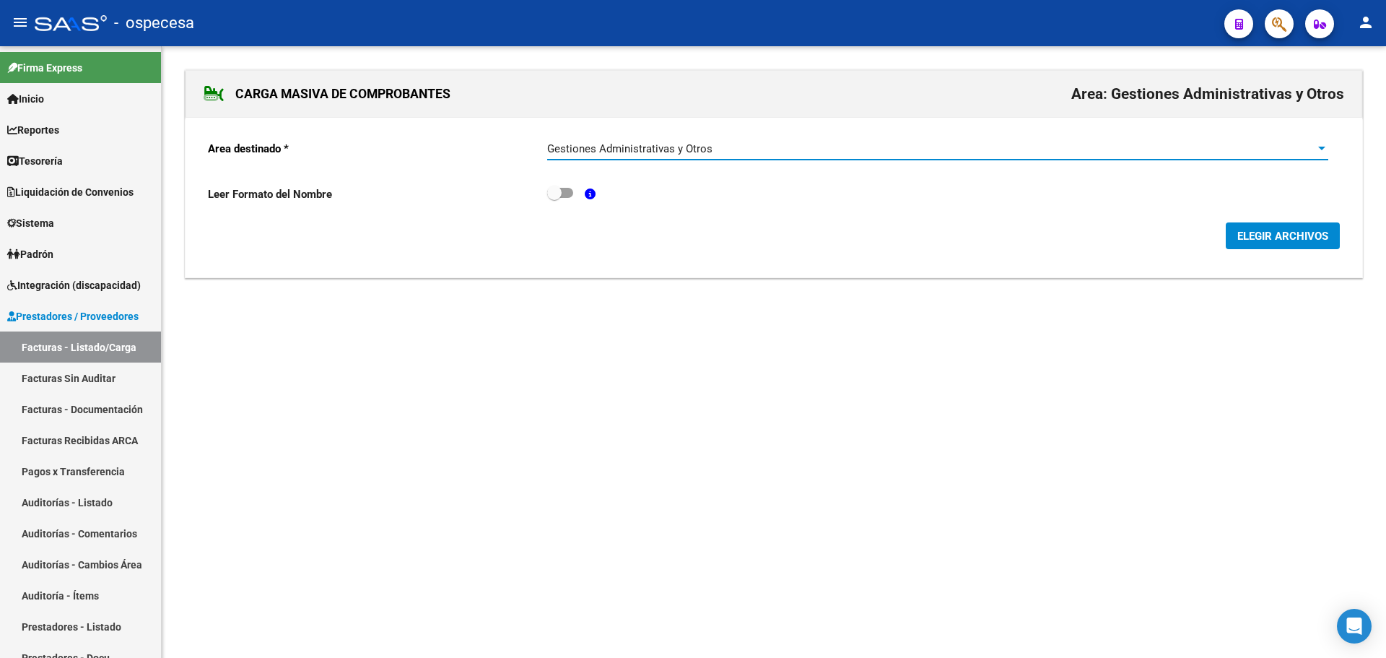
click at [1299, 231] on span "ELEGIR ARCHIVOS" at bounding box center [1282, 236] width 91 height 13
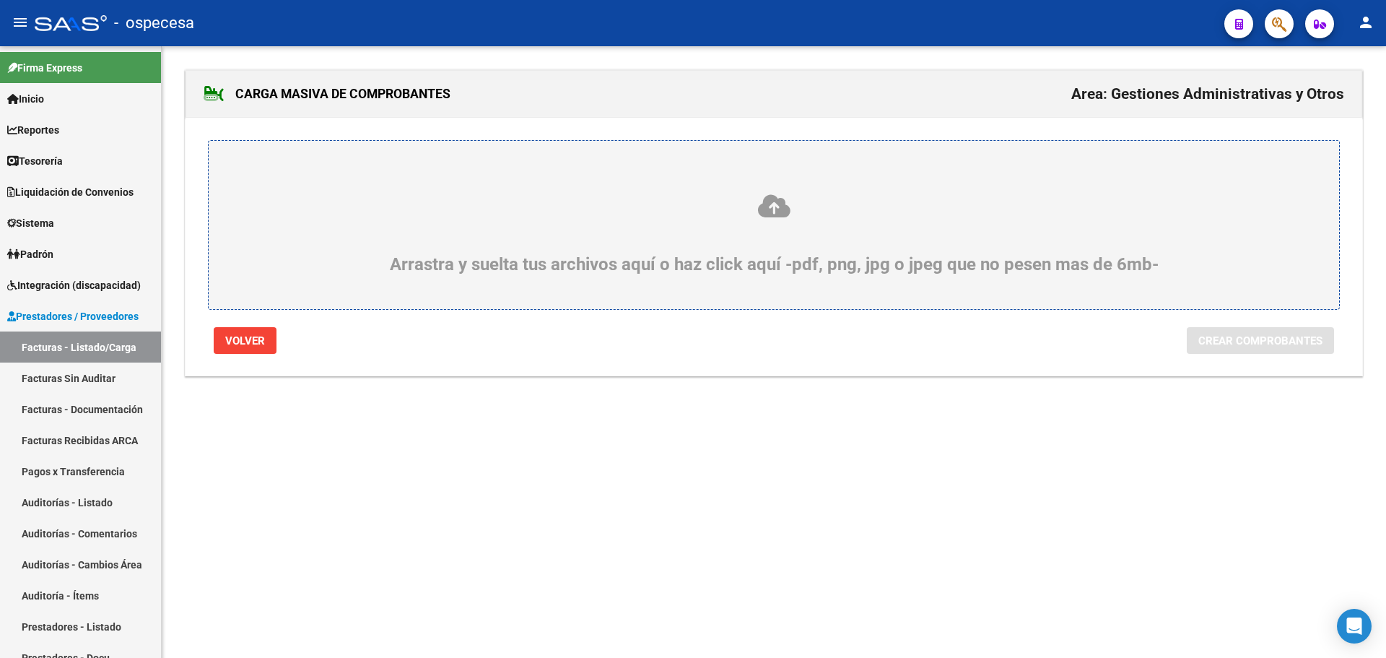
click at [780, 201] on icon at bounding box center [773, 206] width 1061 height 27
click at [0, 0] on input "Arrastra y suelta tus archivos aquí o haz click aquí -pdf, png, jpg o jpeg que …" at bounding box center [0, 0] width 0 height 0
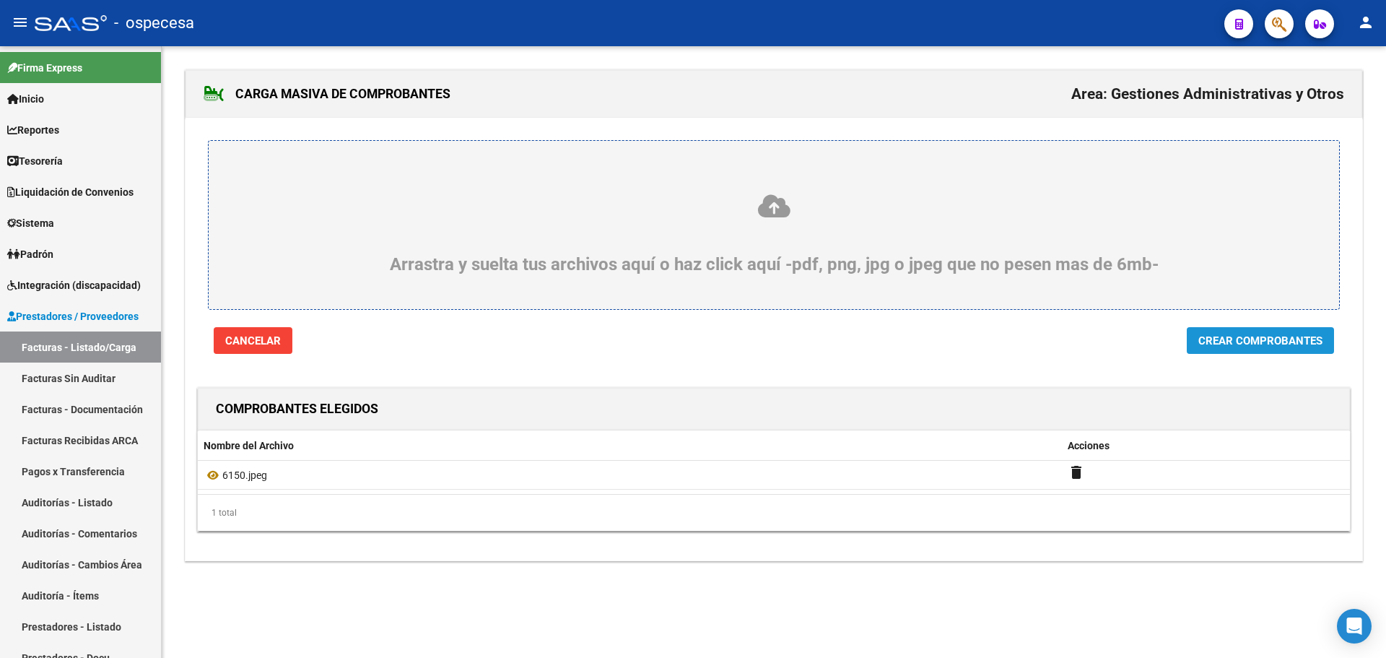
click at [1290, 346] on span "Crear Comprobantes" at bounding box center [1260, 340] width 124 height 13
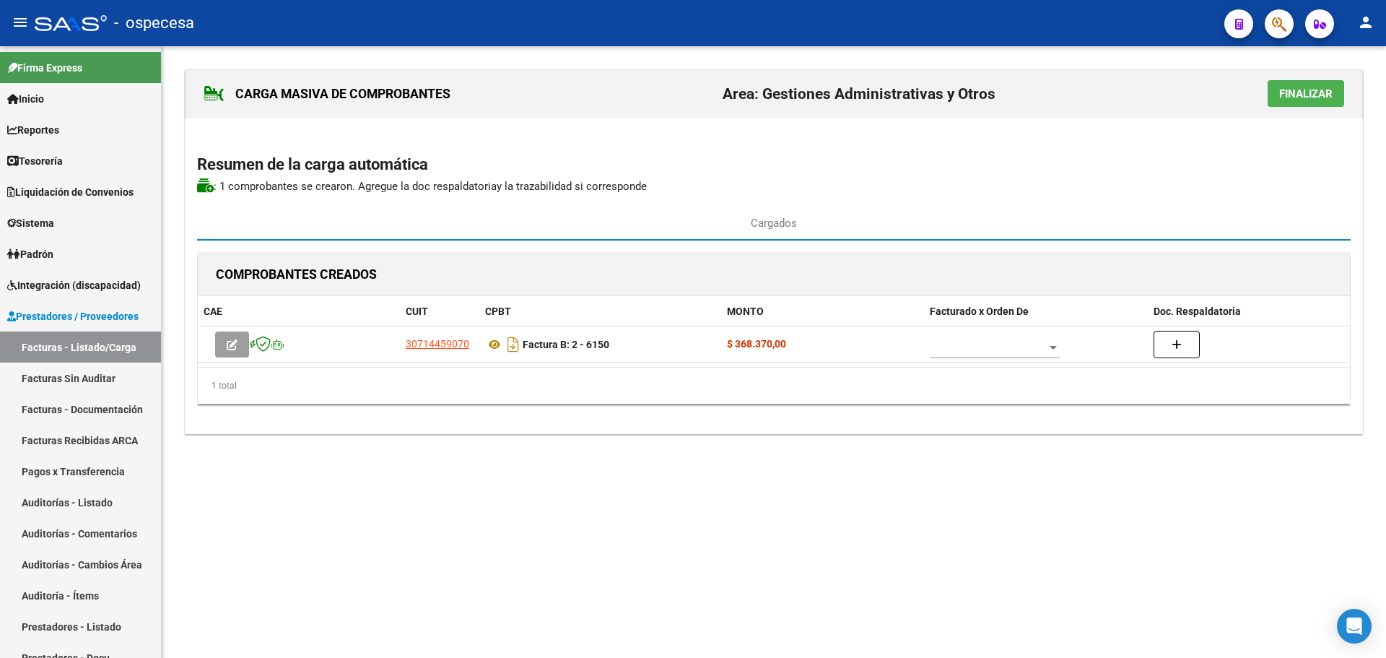
click at [1319, 91] on span "Finalizar" at bounding box center [1305, 93] width 53 height 13
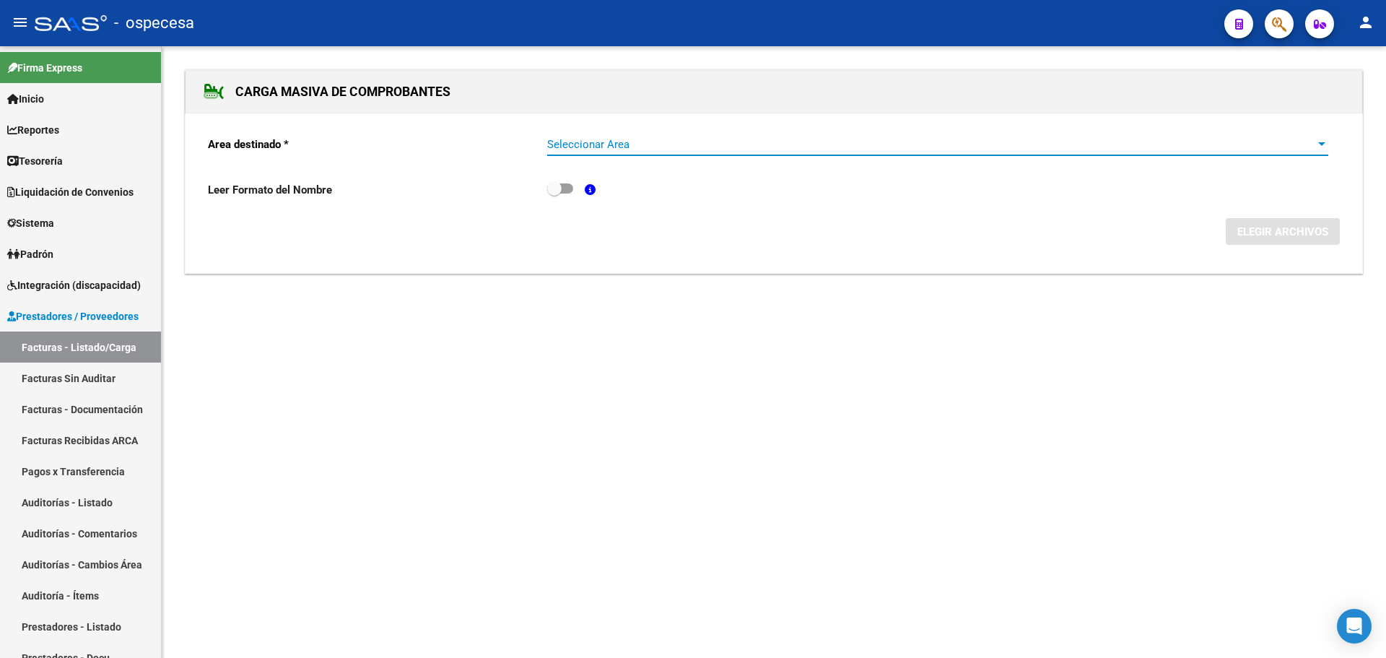
click at [609, 149] on span "Seleccionar Area" at bounding box center [931, 144] width 768 height 13
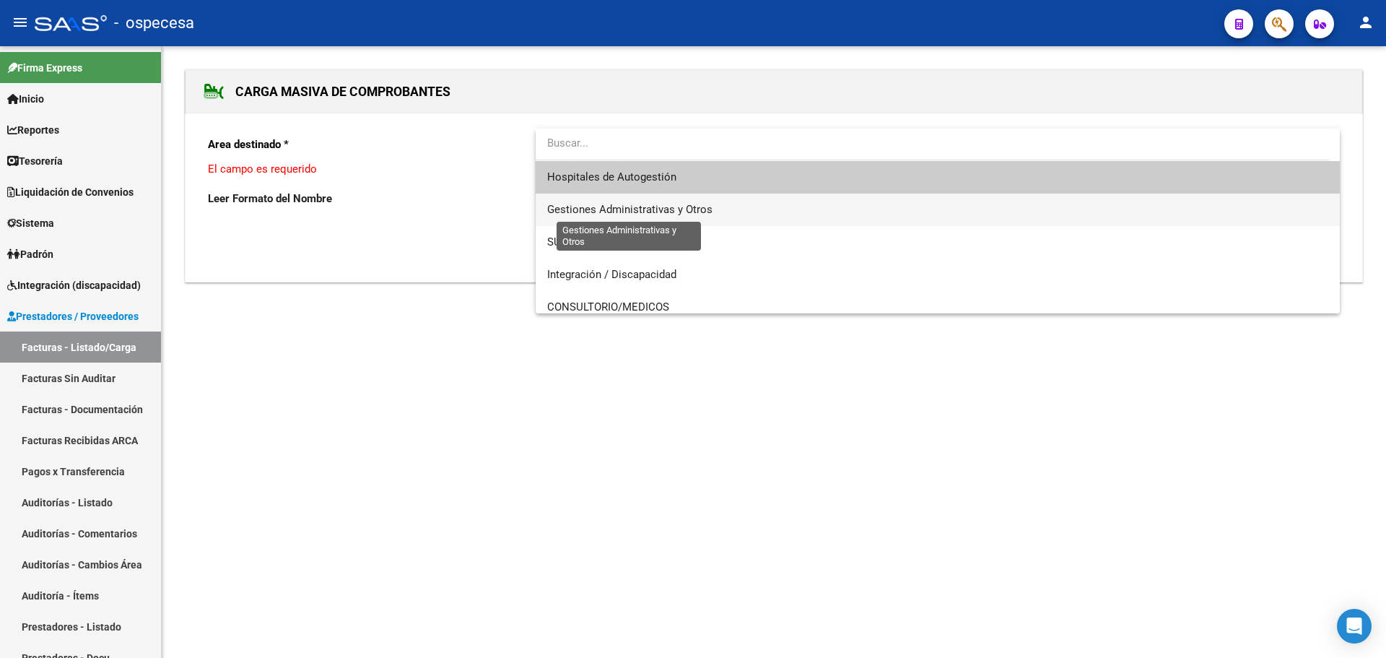
click at [664, 211] on span "Gestiones Administrativas y Otros" at bounding box center [629, 209] width 165 height 13
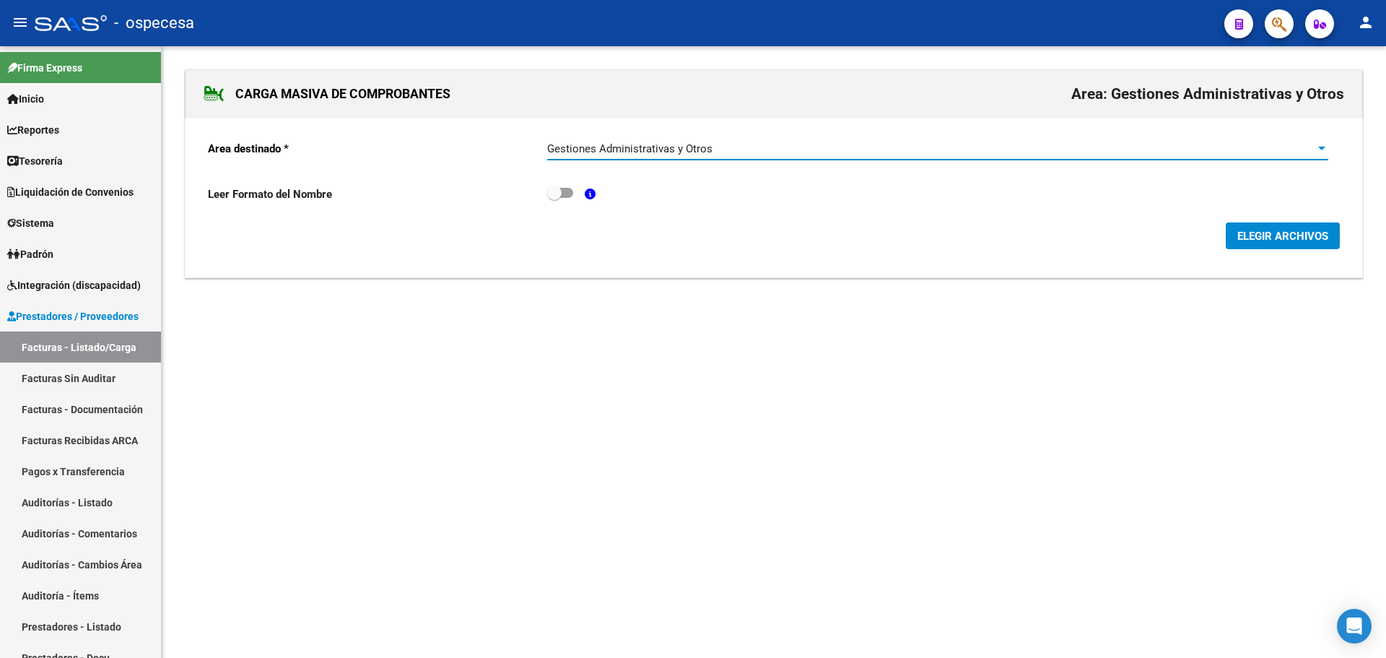
click at [1278, 247] on button "ELEGIR ARCHIVOS" at bounding box center [1283, 235] width 114 height 27
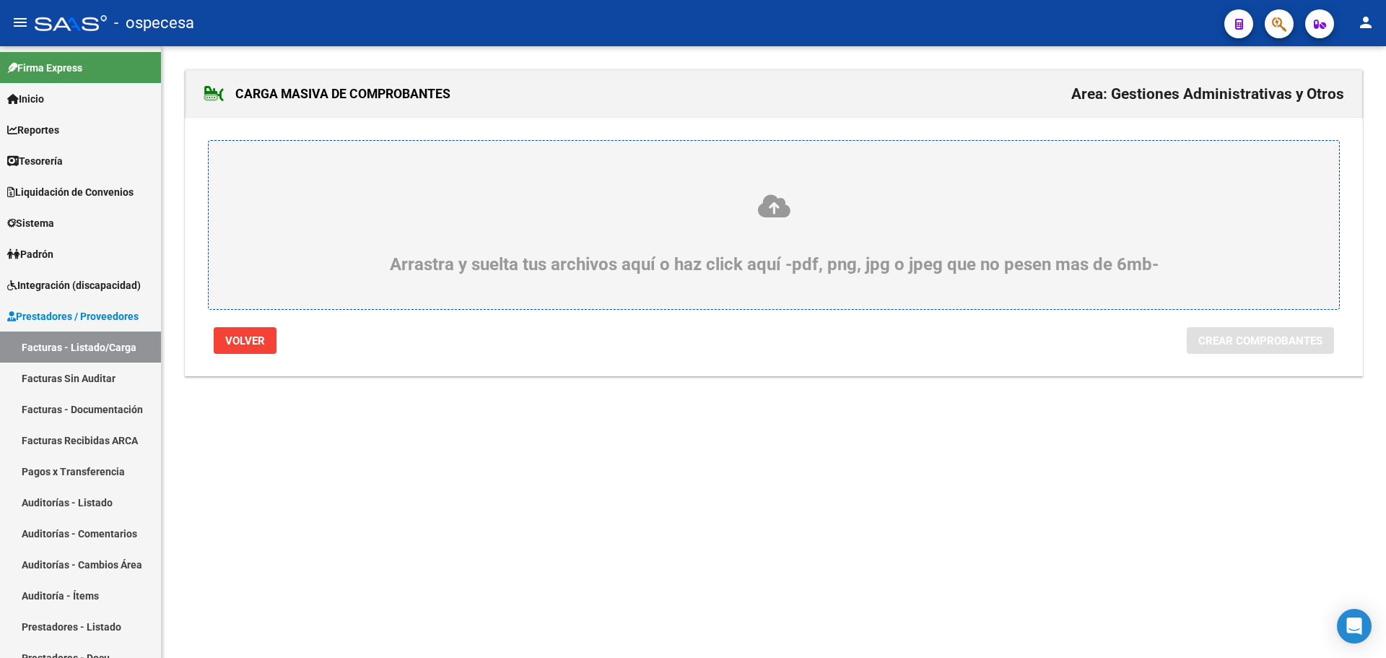
click at [699, 182] on label "Arrastra y suelta tus archivos aquí o haz click aquí -pdf, png, jpg o jpeg que …" at bounding box center [773, 224] width 1061 height 99
click at [0, 0] on input "Arrastra y suelta tus archivos aquí o haz click aquí -pdf, png, jpg o jpeg que …" at bounding box center [0, 0] width 0 height 0
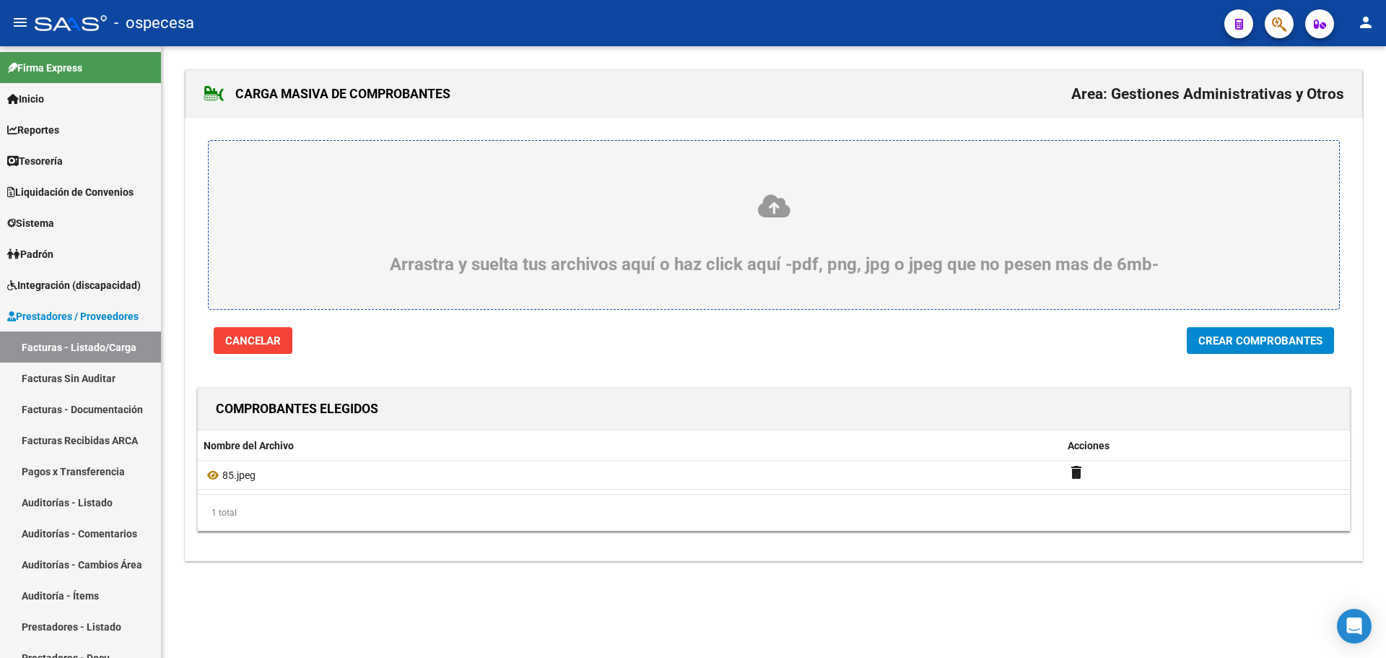
click at [1215, 341] on span "Crear Comprobantes" at bounding box center [1260, 340] width 124 height 13
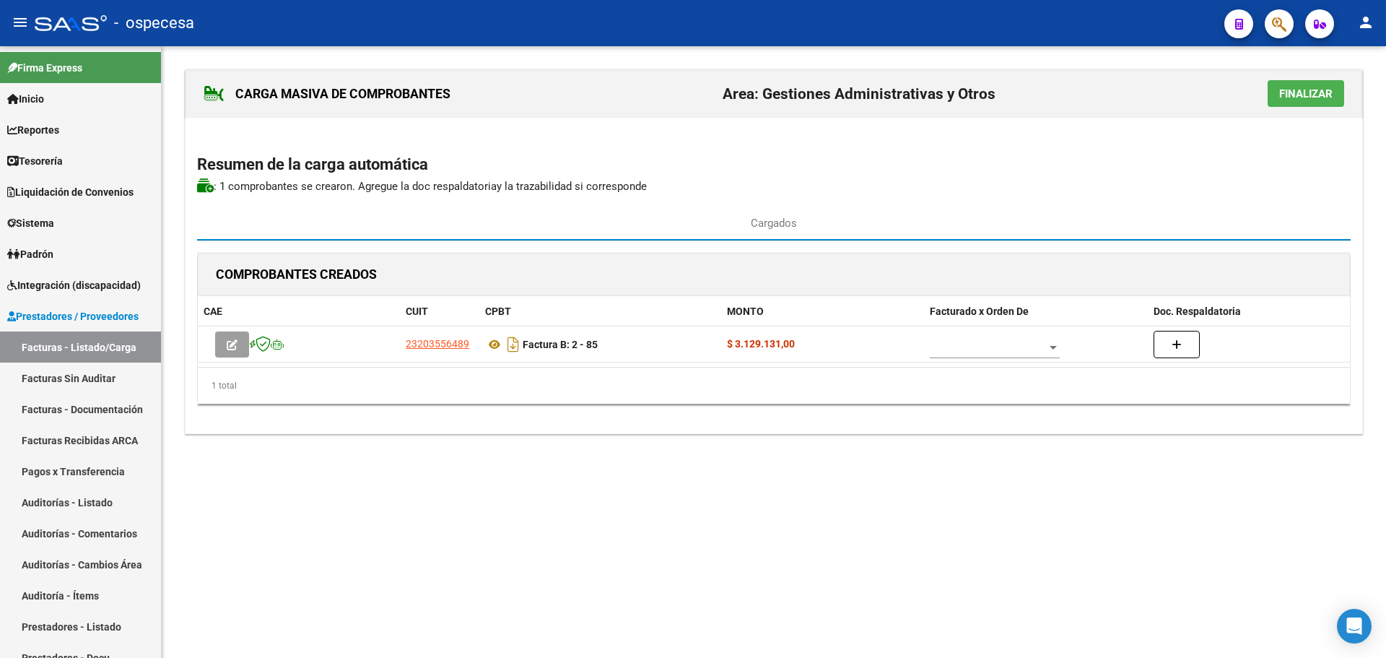
click at [1284, 99] on span "Finalizar" at bounding box center [1305, 93] width 53 height 13
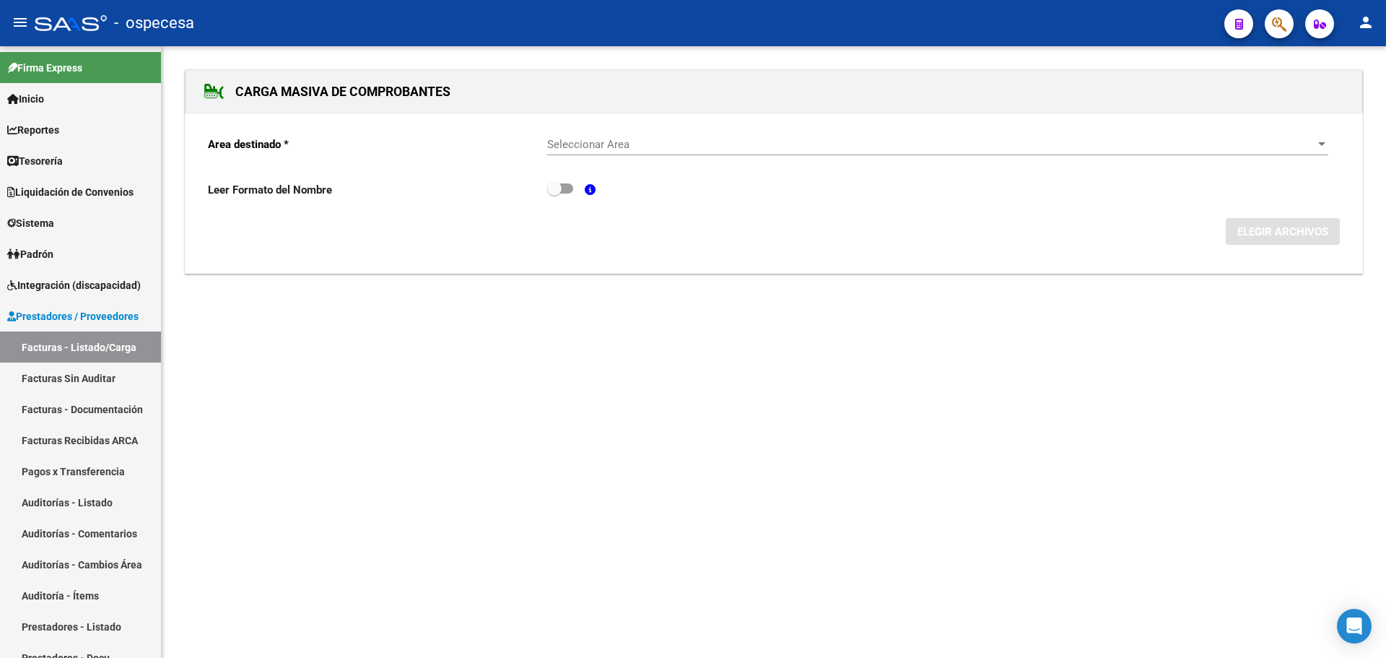
click at [633, 149] on span "Seleccionar Area" at bounding box center [931, 144] width 768 height 13
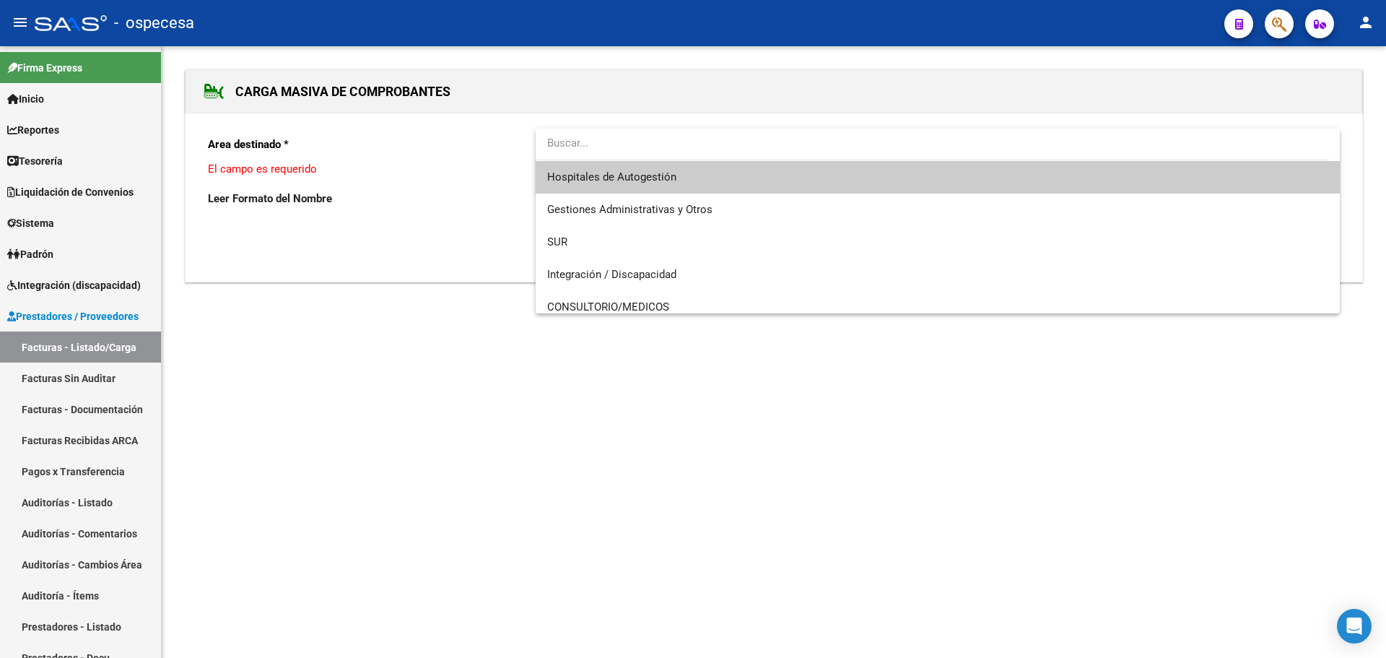
click at [678, 180] on span "Hospitales de Autogestión" at bounding box center [937, 177] width 781 height 32
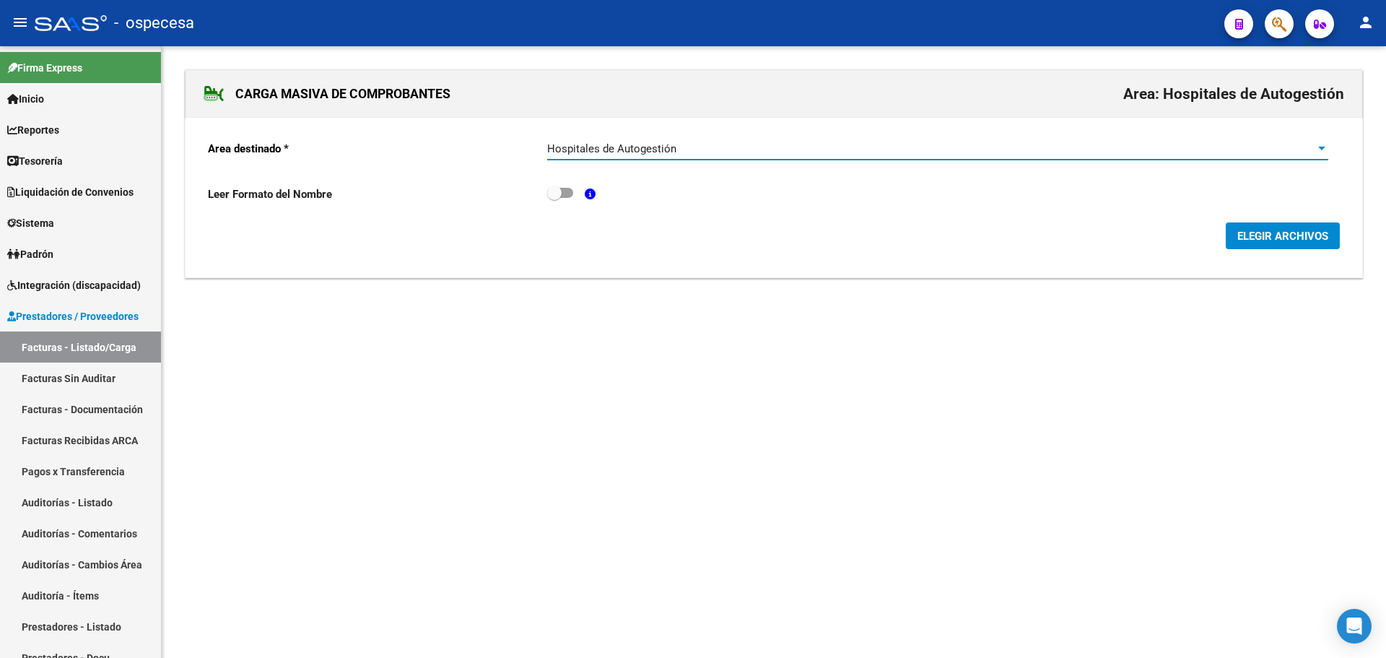
click at [687, 147] on div "Hospitales de Autogestión" at bounding box center [931, 148] width 768 height 13
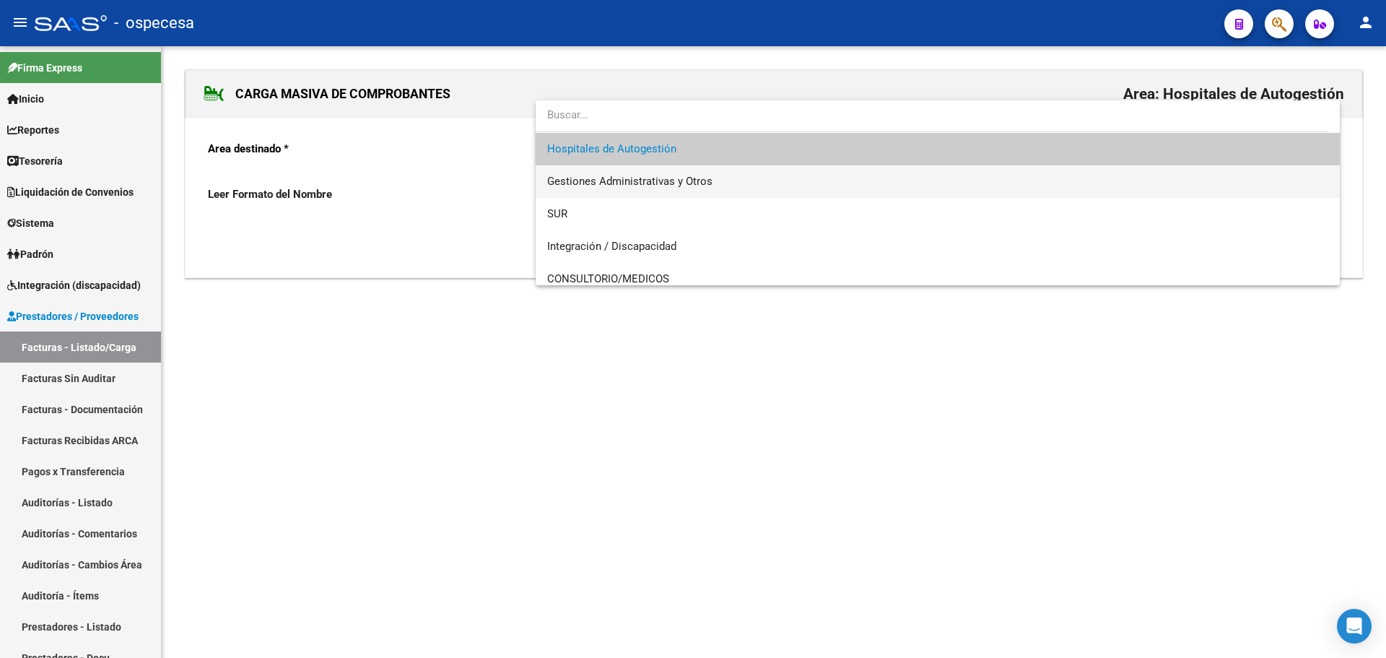
click at [714, 183] on span "Gestiones Administrativas y Otros" at bounding box center [937, 181] width 781 height 32
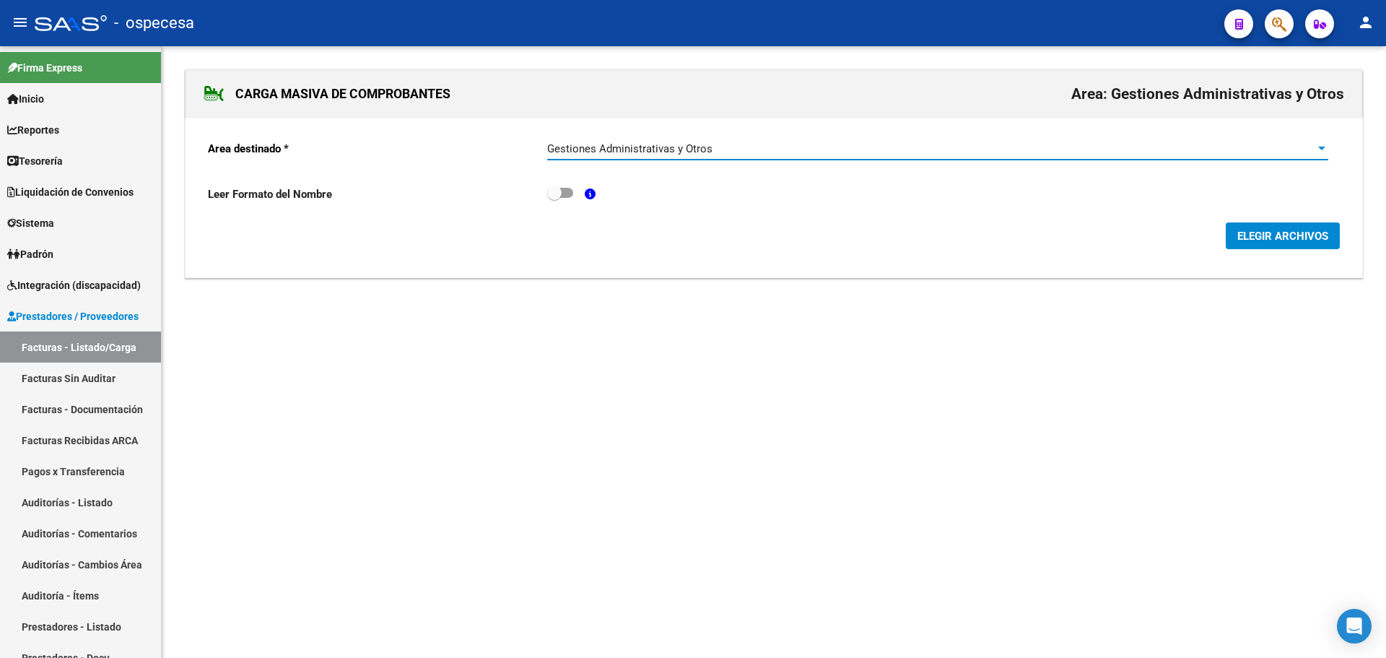
click at [1338, 231] on button "ELEGIR ARCHIVOS" at bounding box center [1283, 235] width 114 height 27
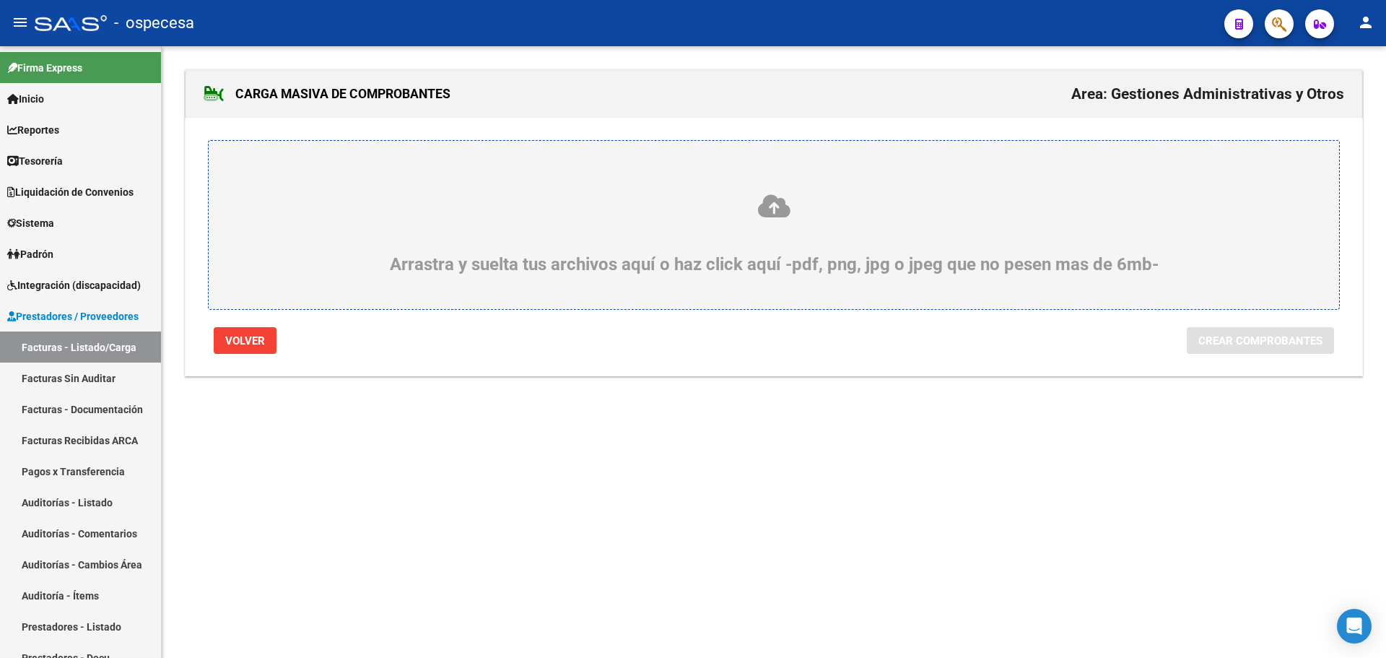
click at [699, 165] on div "Arrastra y suelta tus archivos aquí o haz click aquí -pdf, png, jpg o jpeg que …" at bounding box center [774, 225] width 1132 height 170
click at [707, 190] on label "Arrastra y suelta tus archivos aquí o haz click aquí -pdf, png, jpg o jpeg que …" at bounding box center [773, 224] width 1061 height 99
click at [0, 0] on input "Arrastra y suelta tus archivos aquí o haz click aquí -pdf, png, jpg o jpeg que …" at bounding box center [0, 0] width 0 height 0
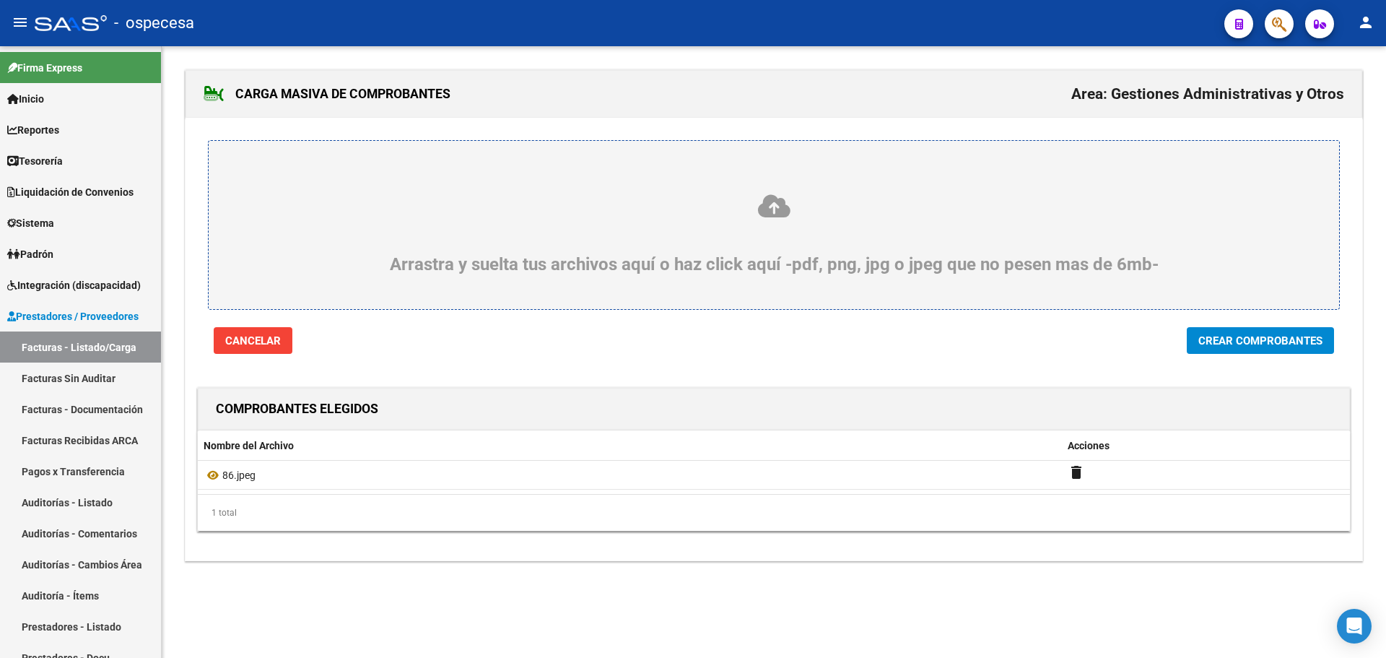
click at [1213, 341] on span "Crear Comprobantes" at bounding box center [1260, 340] width 124 height 13
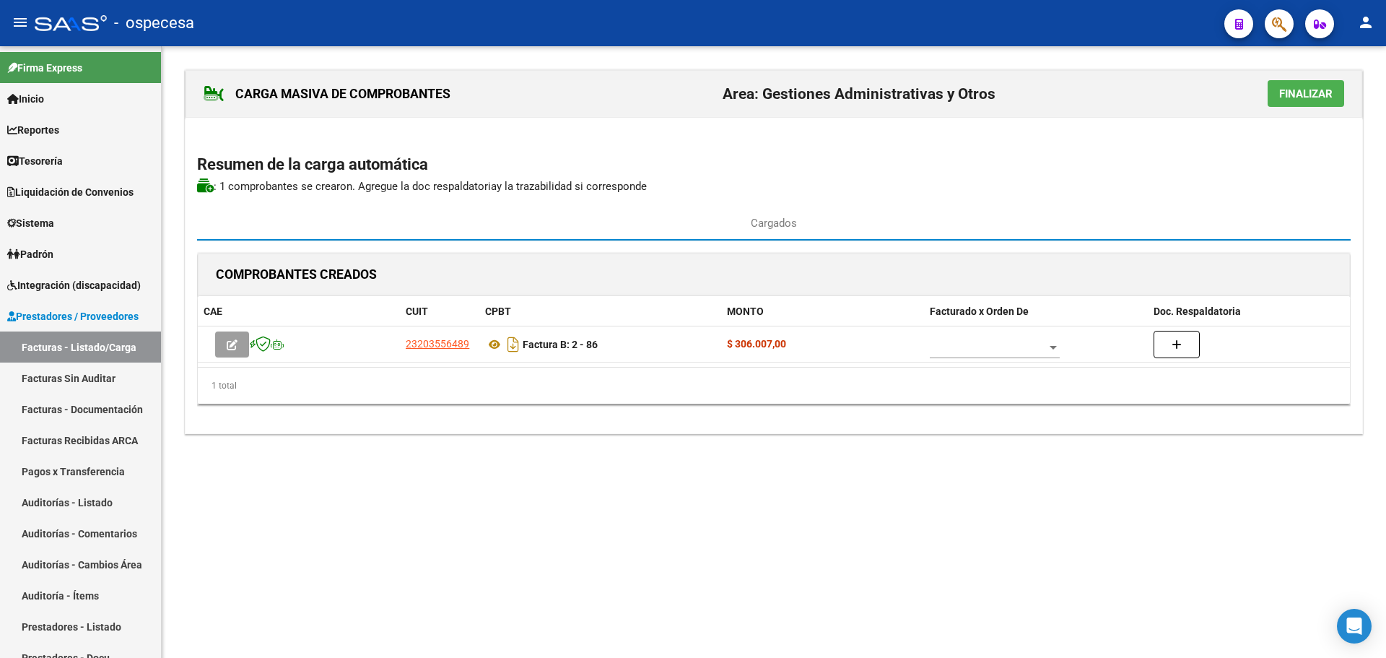
click at [1285, 99] on span "Finalizar" at bounding box center [1305, 93] width 53 height 13
